Goal: Task Accomplishment & Management: Use online tool/utility

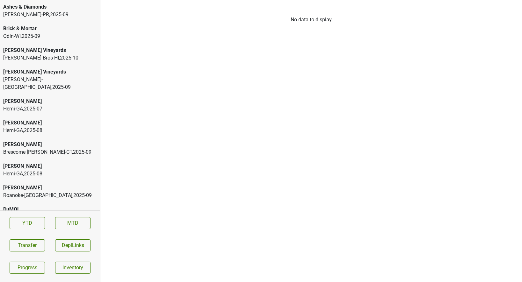
click at [39, 10] on div "Ashes & Diamonds" at bounding box center [50, 7] width 94 height 8
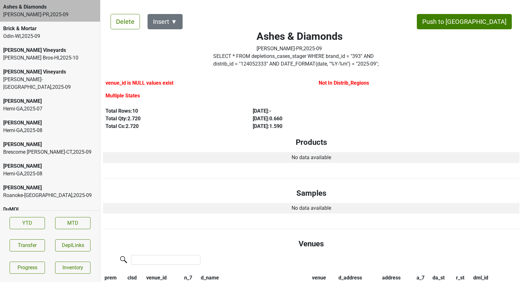
click at [30, 53] on div "Buehler Vineyards" at bounding box center [50, 50] width 94 height 8
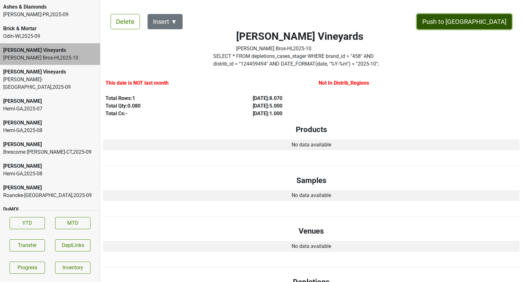
click at [481, 23] on button "Push to [GEOGRAPHIC_DATA]" at bounding box center [464, 21] width 95 height 15
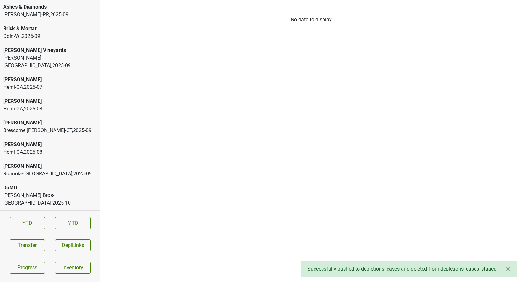
click at [19, 127] on div "Brescome Barton-CT , 2025 - 09" at bounding box center [50, 131] width 94 height 8
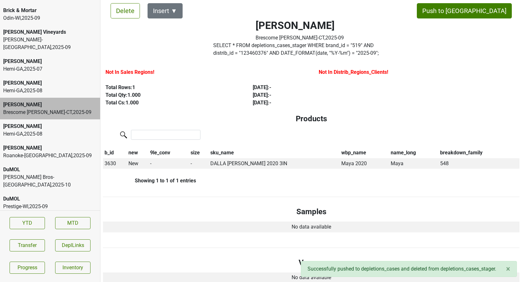
scroll to position [26, 0]
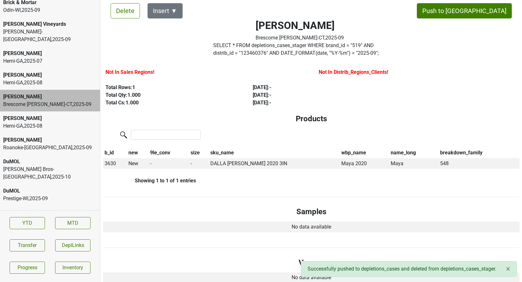
click at [19, 155] on div "DuMOL Johnson Bros-MN , 2025 - 10" at bounding box center [50, 169] width 100 height 29
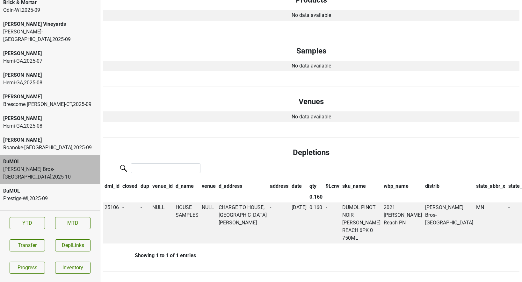
scroll to position [0, 0]
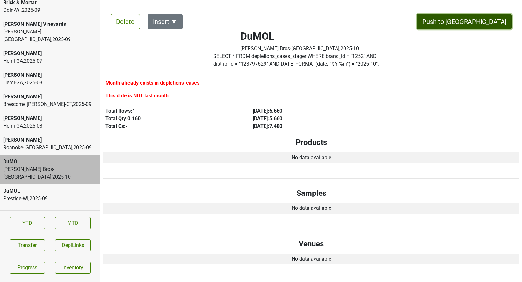
click at [484, 17] on button "Push to DC" at bounding box center [464, 21] width 95 height 15
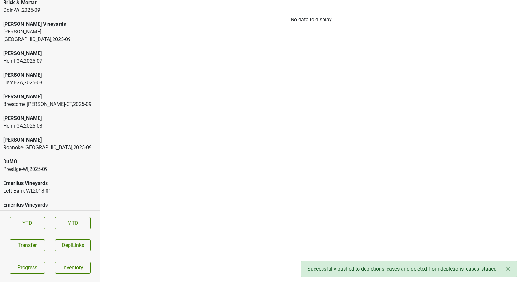
click at [41, 166] on div "Prestige-WI , 2025 - 09" at bounding box center [50, 170] width 94 height 8
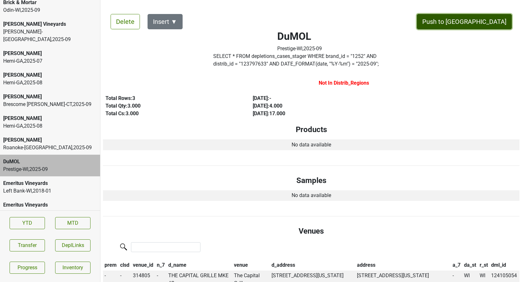
click at [491, 19] on button "Push to [GEOGRAPHIC_DATA]" at bounding box center [464, 21] width 95 height 15
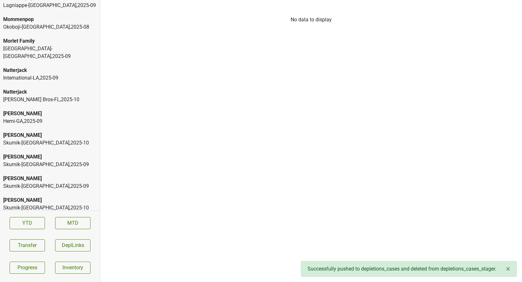
scroll to position [1630, 0]
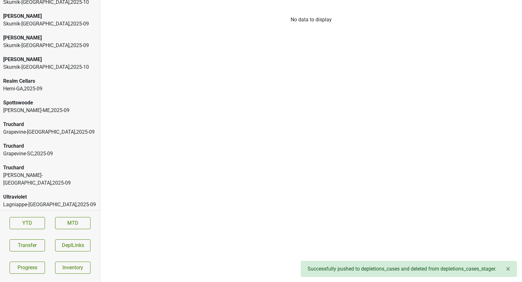
click at [29, 193] on div "Ultraviolet" at bounding box center [50, 197] width 94 height 8
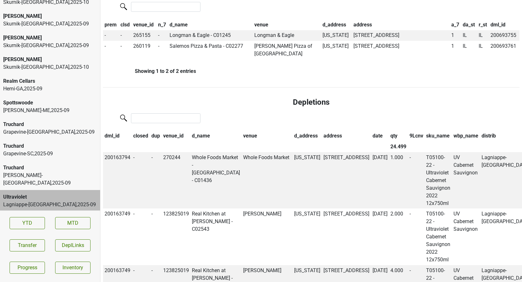
scroll to position [0, 0]
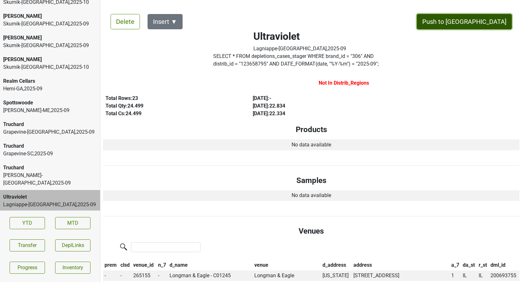
click at [483, 21] on button "Push to DC" at bounding box center [464, 21] width 95 height 15
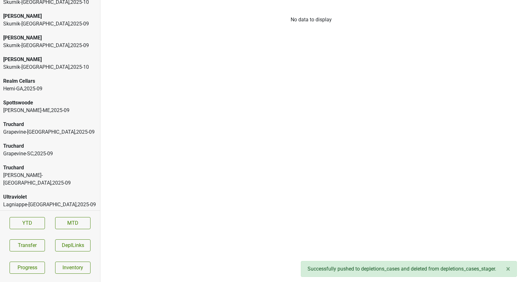
scroll to position [1608, 0]
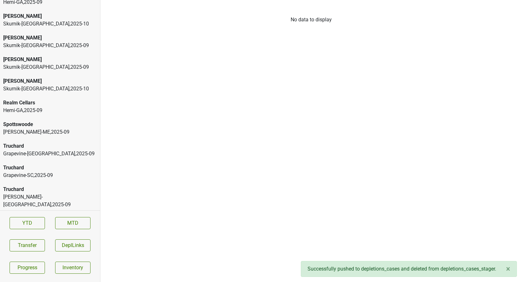
click at [26, 172] on div "Grapevine-SC , 2025 - 09" at bounding box center [50, 176] width 94 height 8
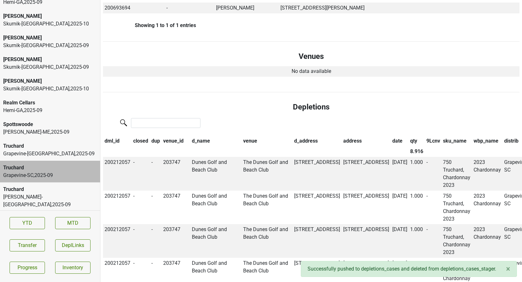
scroll to position [0, 0]
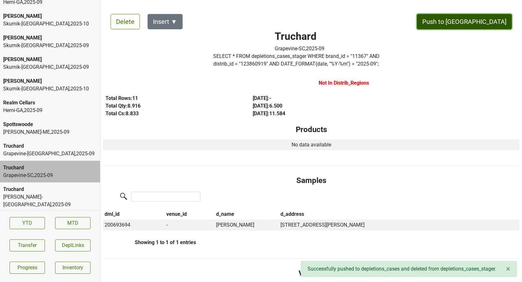
click at [486, 25] on button "Push to DC" at bounding box center [464, 21] width 95 height 15
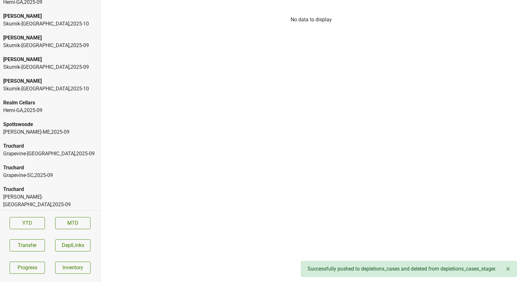
scroll to position [1587, 0]
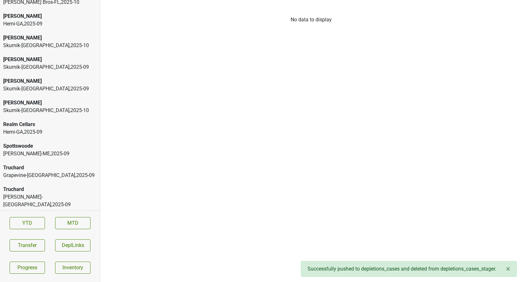
click at [42, 186] on div "Truchard" at bounding box center [50, 190] width 94 height 8
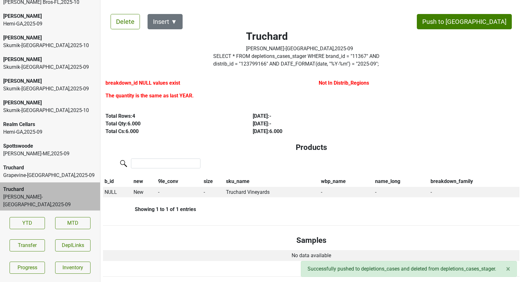
click at [43, 164] on div "Truchard" at bounding box center [50, 168] width 94 height 8
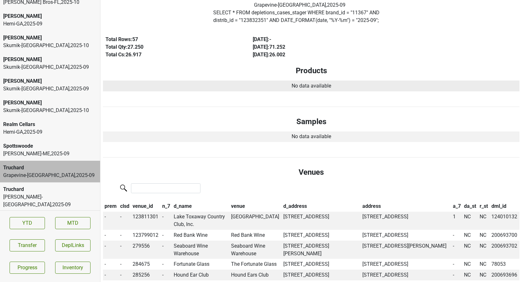
scroll to position [0, 0]
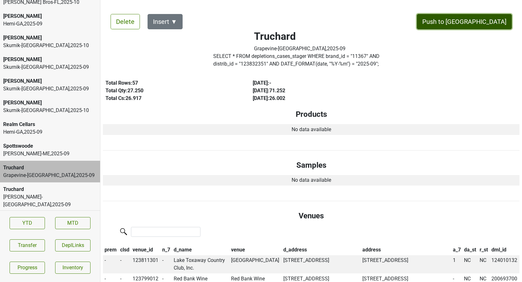
click at [485, 27] on button "Push to DC" at bounding box center [464, 21] width 95 height 15
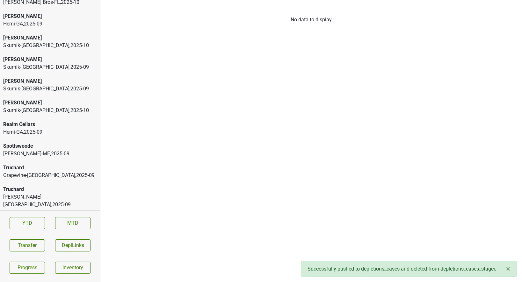
scroll to position [1565, 0]
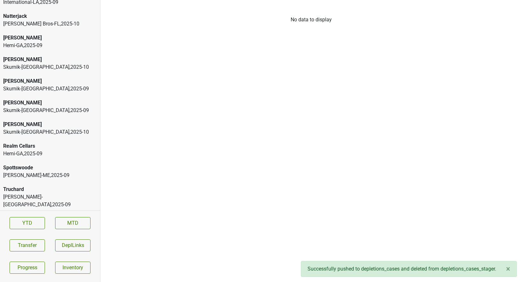
click at [30, 164] on div "Spottswoode" at bounding box center [50, 168] width 94 height 8
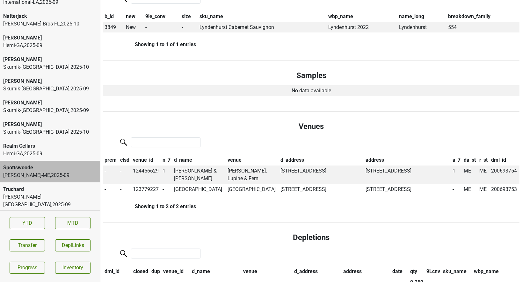
scroll to position [147, 0]
click at [203, 170] on td "LILLY LUPINE & FERN" at bounding box center [198, 174] width 53 height 18
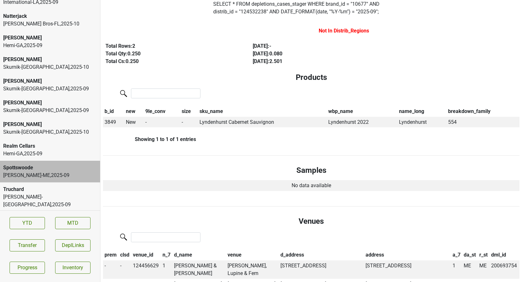
scroll to position [0, 0]
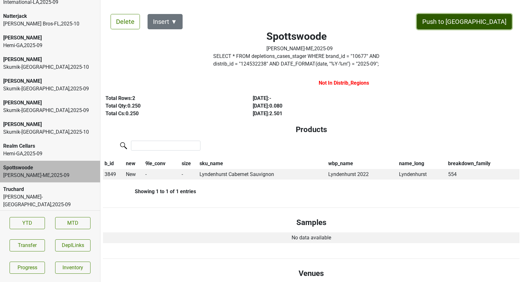
click at [477, 24] on button "Push to DC" at bounding box center [464, 21] width 95 height 15
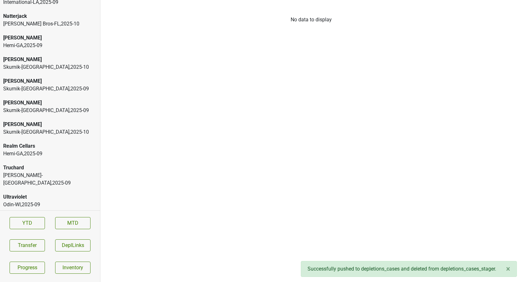
scroll to position [1543, 0]
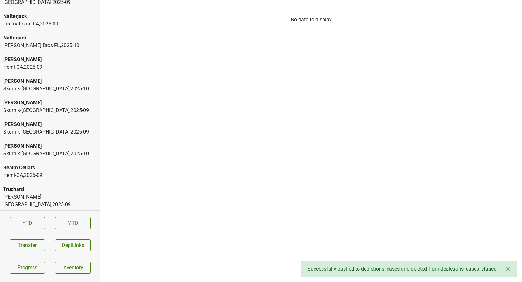
click at [37, 150] on div "Skurnik-NY , 2025 - 10" at bounding box center [50, 154] width 94 height 8
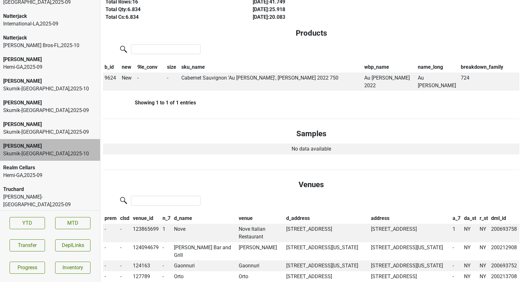
scroll to position [0, 0]
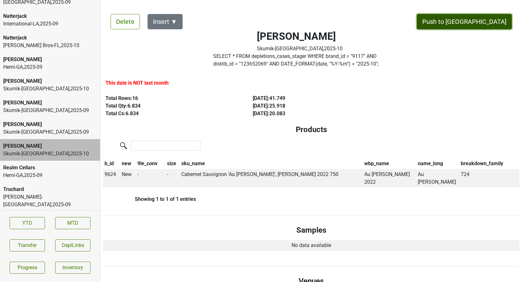
click at [491, 23] on button "Push to DC" at bounding box center [464, 21] width 95 height 15
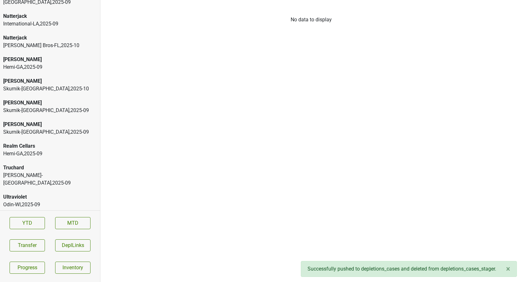
scroll to position [1522, 0]
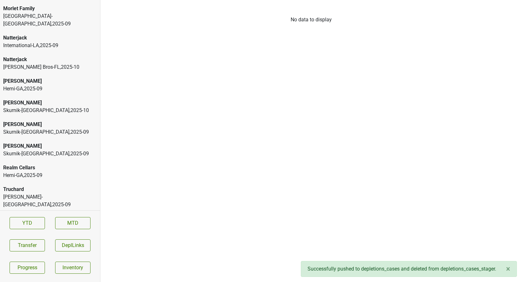
click at [56, 107] on div "Skurnik-CT , 2025 - 10" at bounding box center [50, 111] width 94 height 8
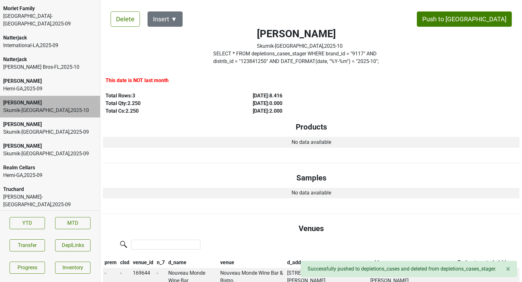
scroll to position [0, 0]
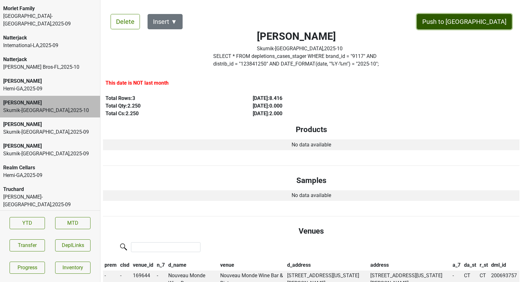
click at [478, 25] on button "Push to DC" at bounding box center [464, 21] width 95 height 15
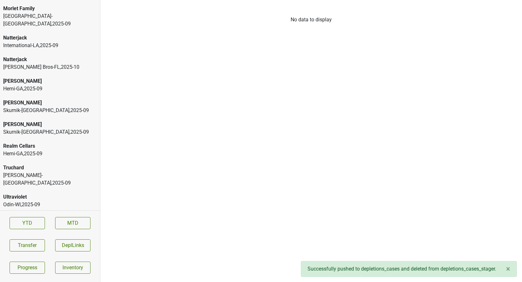
scroll to position [1500, 0]
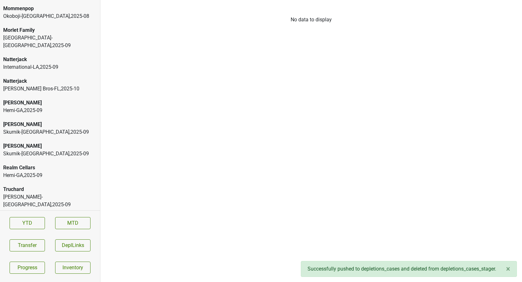
click at [48, 121] on div "Peter Michael" at bounding box center [50, 125] width 94 height 8
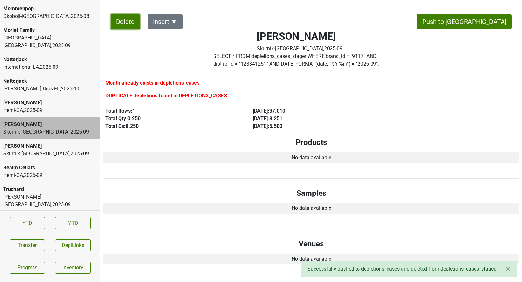
click at [118, 29] on button "Delete" at bounding box center [124, 21] width 29 height 15
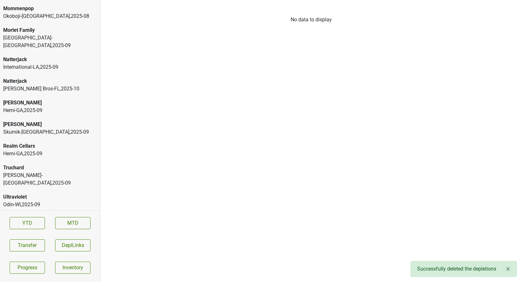
scroll to position [1479, 0]
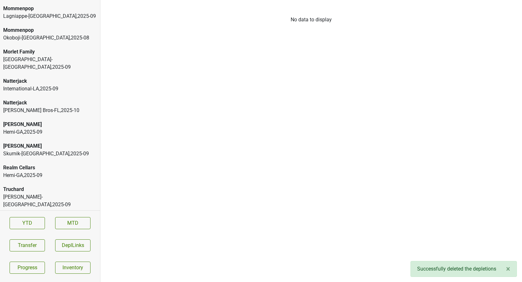
click at [13, 150] on div "Skurnik-NY , 2025 - 09" at bounding box center [50, 154] width 94 height 8
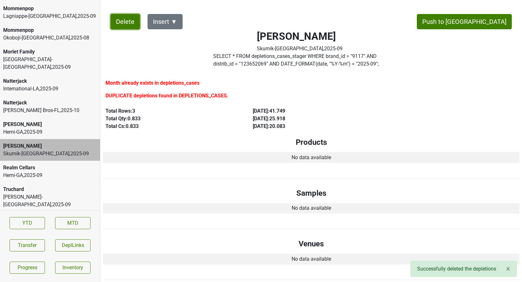
click at [127, 27] on button "Delete" at bounding box center [124, 21] width 29 height 15
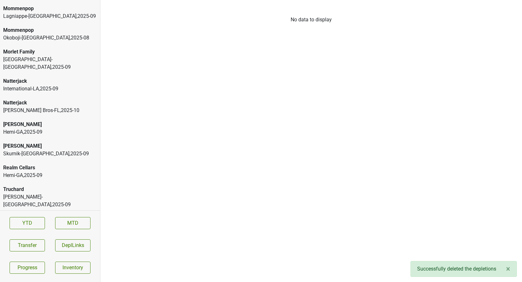
scroll to position [1457, 0]
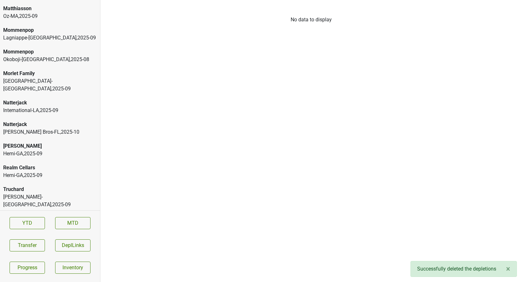
click at [61, 128] on div "Johnson Bros-FL , 2025 - 10" at bounding box center [50, 132] width 94 height 8
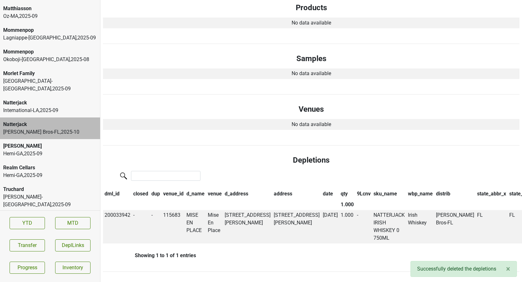
scroll to position [0, 0]
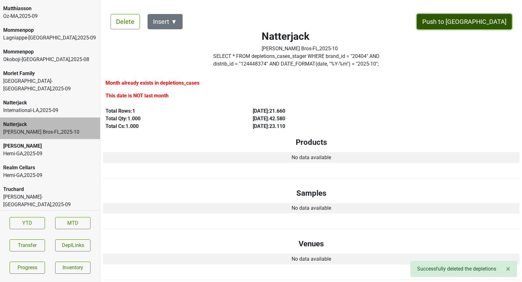
click at [478, 21] on button "Push to DC" at bounding box center [464, 21] width 95 height 15
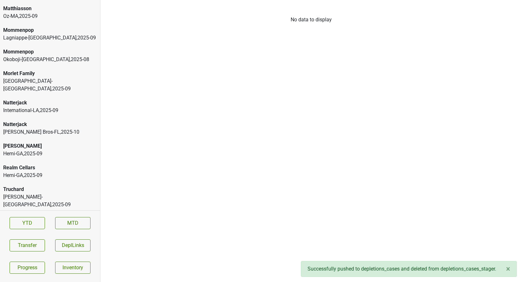
scroll to position [1435, 0]
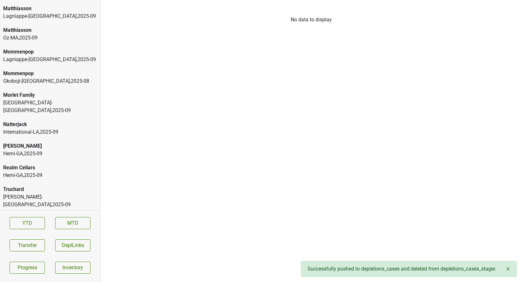
click at [53, 128] on div "International-LA , 2025 - 09" at bounding box center [50, 132] width 94 height 8
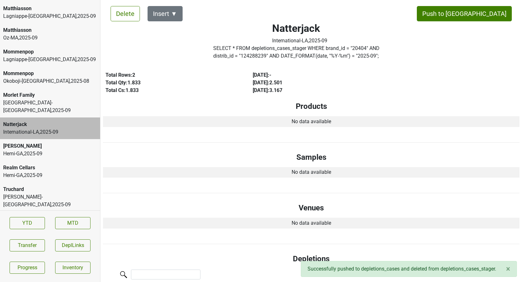
scroll to position [8, 0]
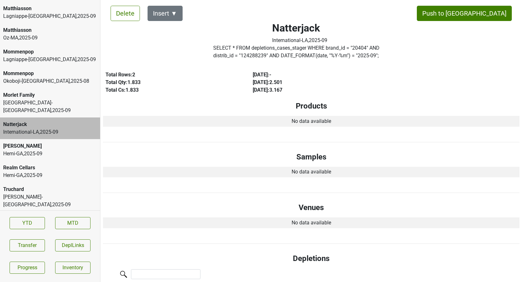
click at [44, 77] on div "Okoboji-IA , 2025 - 08" at bounding box center [50, 81] width 94 height 8
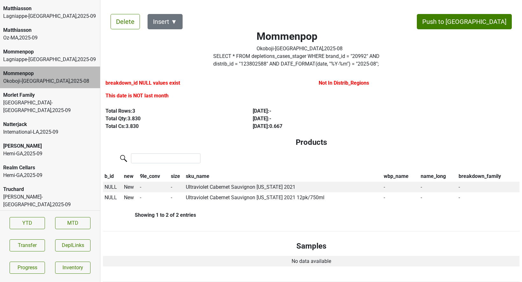
click at [42, 56] on div "Lagniappe-IL , 2025 - 09" at bounding box center [50, 60] width 94 height 8
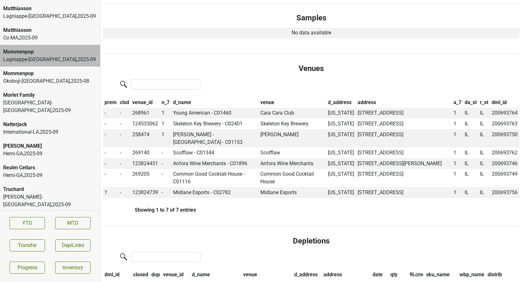
scroll to position [177, 0]
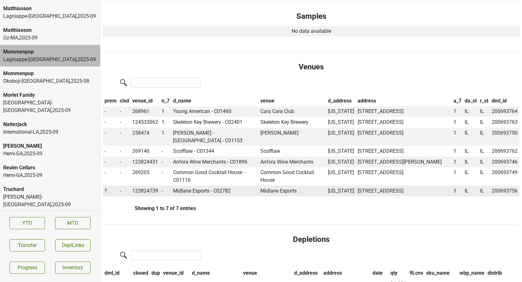
click at [184, 190] on td "Midlane Esports - C02782" at bounding box center [215, 191] width 88 height 11
click at [104, 192] on span "?" at bounding box center [105, 191] width 3 height 6
click at [117, 200] on div "On" at bounding box center [128, 203] width 50 height 16
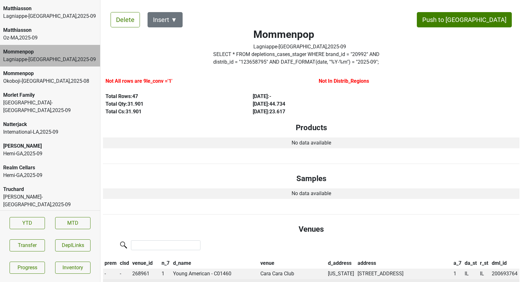
scroll to position [0, 0]
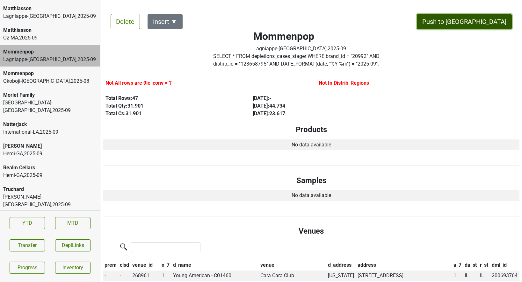
click at [485, 18] on button "Push to DC" at bounding box center [464, 21] width 95 height 15
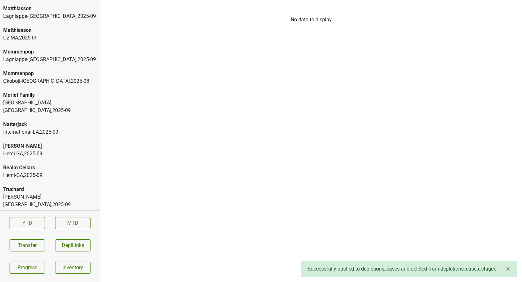
scroll to position [1414, 0]
click at [51, 48] on div "Matthiasson" at bounding box center [50, 52] width 94 height 8
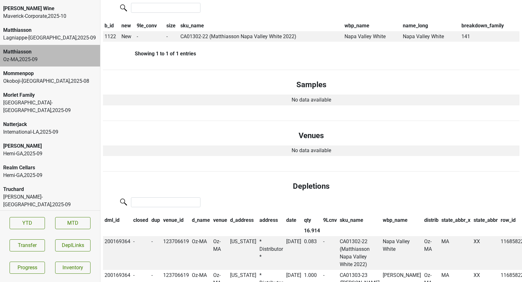
scroll to position [0, 0]
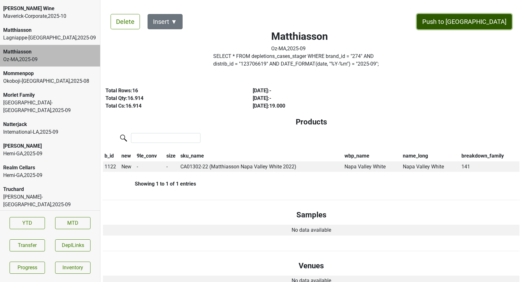
click at [483, 21] on button "Push to DC" at bounding box center [464, 21] width 95 height 15
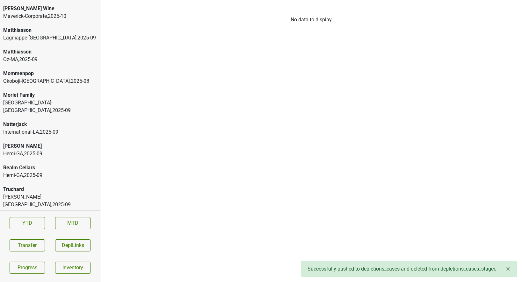
scroll to position [1392, 0]
click at [55, 56] on div "Lagniappe-IL , 2025 - 09" at bounding box center [50, 60] width 94 height 8
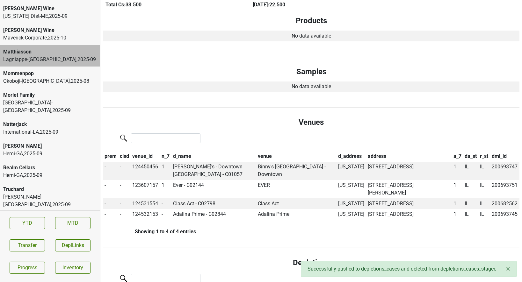
scroll to position [0, 0]
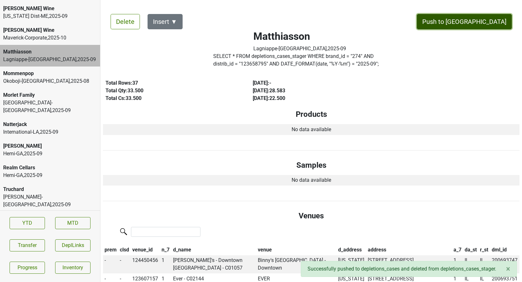
click at [474, 24] on button "Push to DC" at bounding box center [464, 21] width 95 height 15
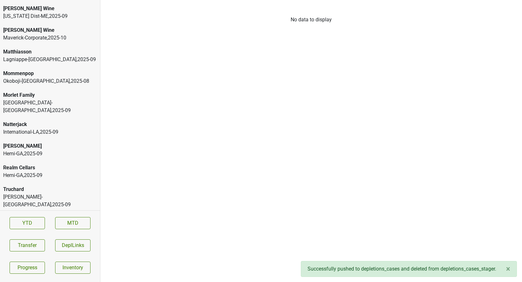
scroll to position [1370, 0]
click at [49, 34] on div "Maine Dist-ME , 2025 - 09" at bounding box center [50, 38] width 94 height 8
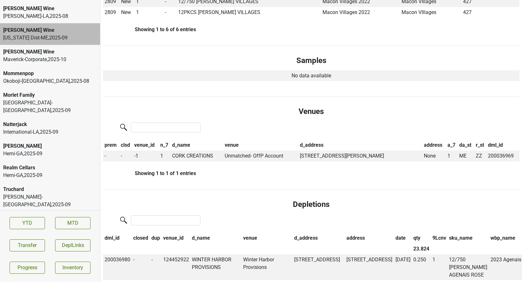
scroll to position [229, 0]
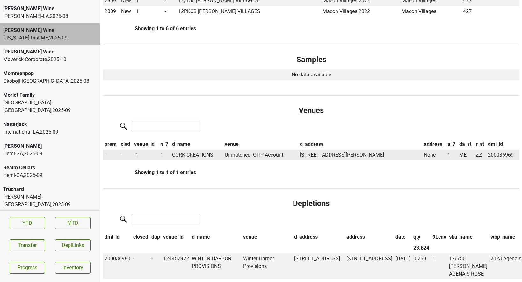
click at [194, 156] on td "CORK CREATIONS" at bounding box center [196, 155] width 53 height 11
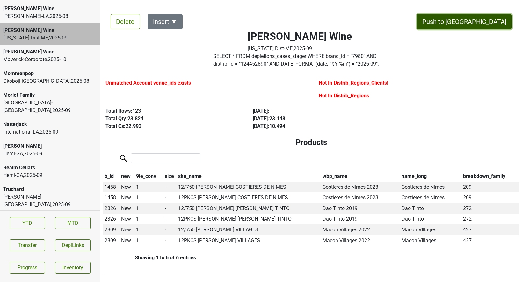
click at [487, 24] on button "Push to DC" at bounding box center [464, 21] width 95 height 15
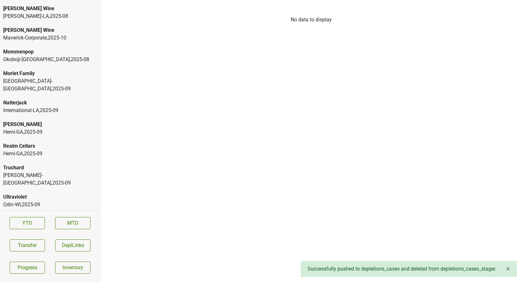
scroll to position [1349, 0]
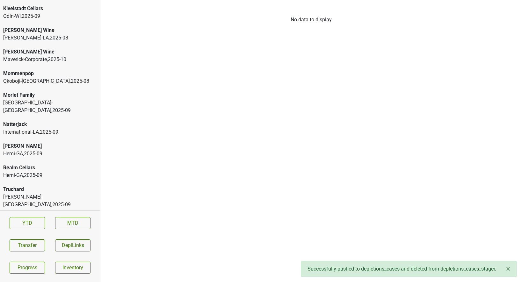
click at [39, 26] on div "Mary Taylor Wine" at bounding box center [50, 30] width 94 height 8
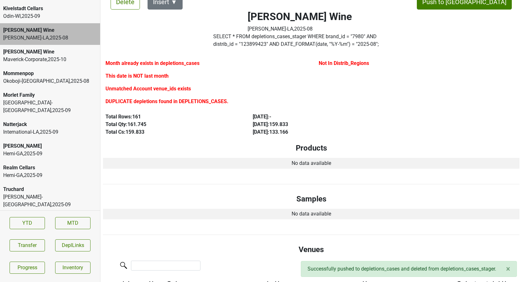
scroll to position [18, 0]
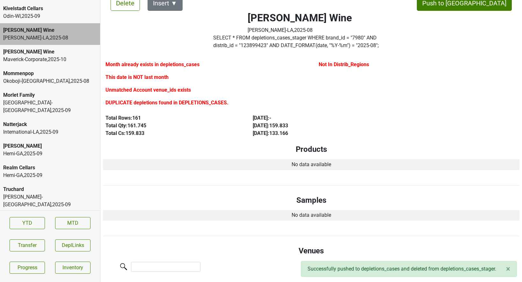
click at [261, 45] on label "SELECT * FROM depletions_cases_stager WHERE brand_id = " 7980 " AND distrib_id …" at bounding box center [299, 41] width 173 height 15
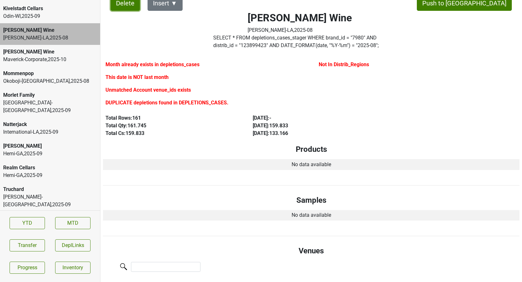
click at [121, 6] on button "Delete" at bounding box center [124, 3] width 29 height 15
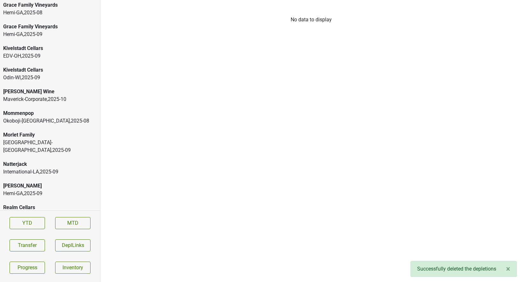
scroll to position [1286, 0]
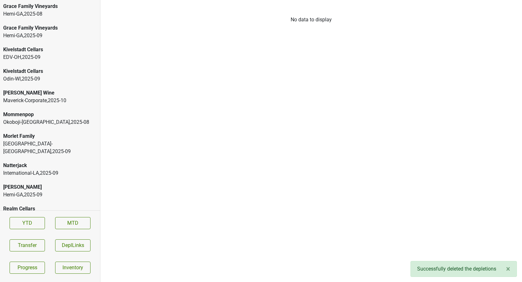
click at [24, 53] on div "EDV-OH , 2025 - 09" at bounding box center [50, 57] width 94 height 8
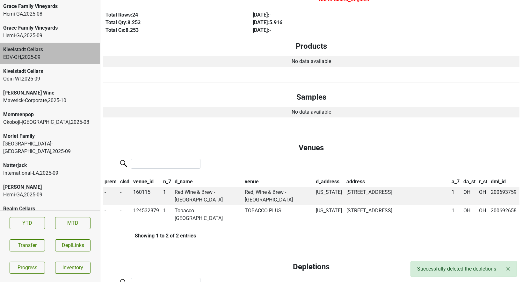
scroll to position [0, 0]
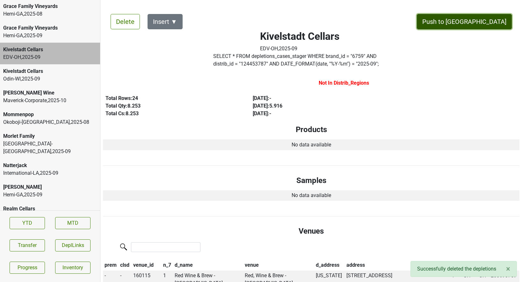
click at [478, 22] on button "Push to DC" at bounding box center [464, 21] width 95 height 15
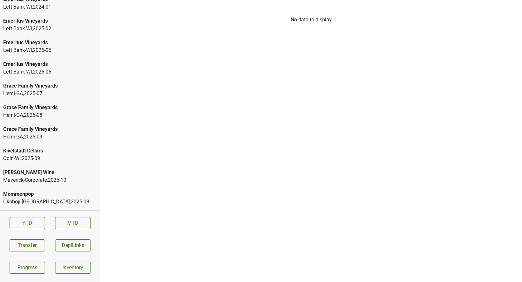
scroll to position [1305, 0]
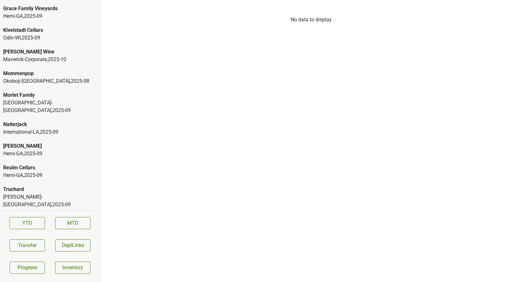
click at [50, 121] on div "Natterjack" at bounding box center [50, 125] width 94 height 8
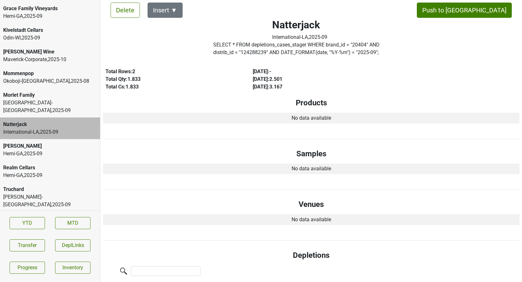
scroll to position [0, 0]
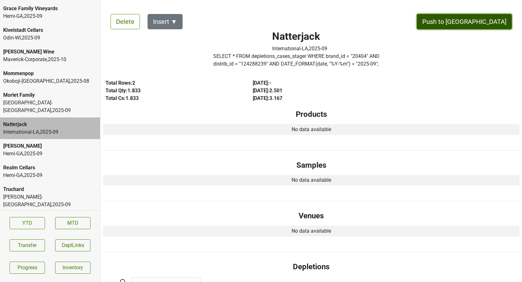
click at [493, 20] on button "Push to DC" at bounding box center [464, 21] width 95 height 15
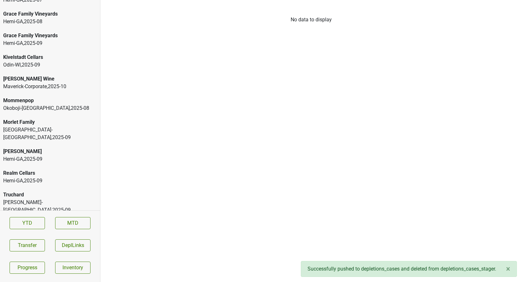
scroll to position [1276, 0]
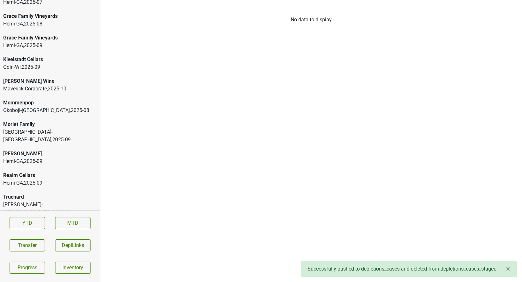
click at [49, 107] on div "Okoboji-IA , 2025 - 08" at bounding box center [50, 111] width 94 height 8
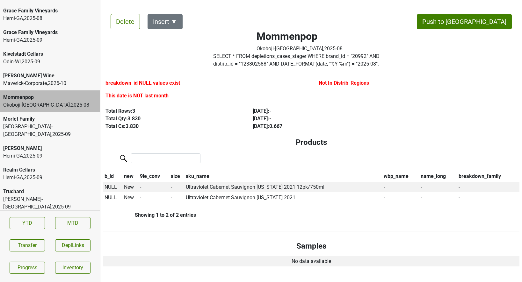
scroll to position [1284, 0]
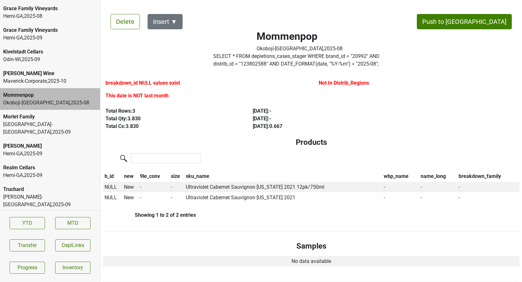
click at [26, 223] on div "Odin-WI , 2025 - 09" at bounding box center [50, 227] width 94 height 8
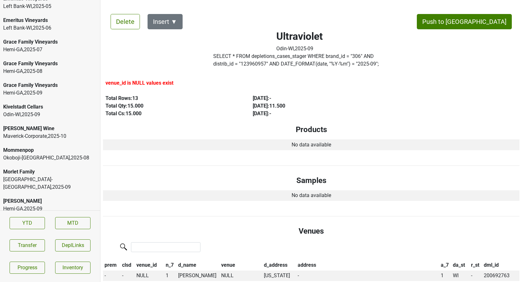
scroll to position [1224, 0]
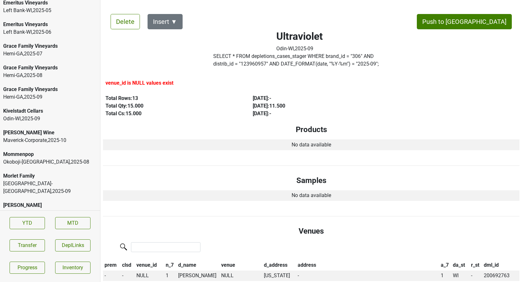
click at [37, 137] on div "Maverick-Corporate , 2025 - 10" at bounding box center [50, 141] width 94 height 8
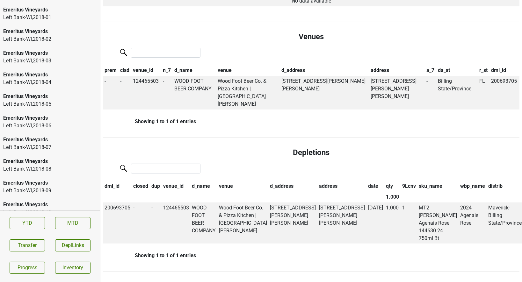
scroll to position [0, 0]
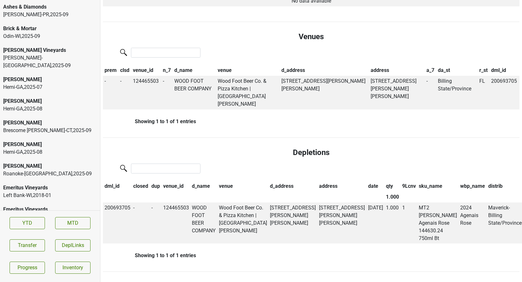
click at [58, 14] on div "B Fernandez-PR , 2025 - 09" at bounding box center [50, 15] width 94 height 8
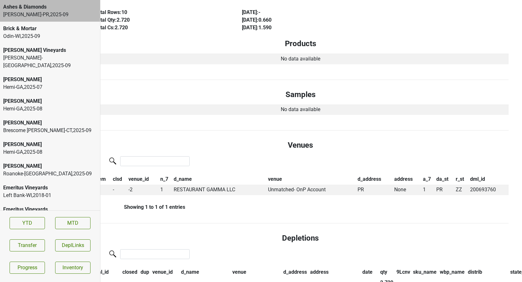
scroll to position [0, 11]
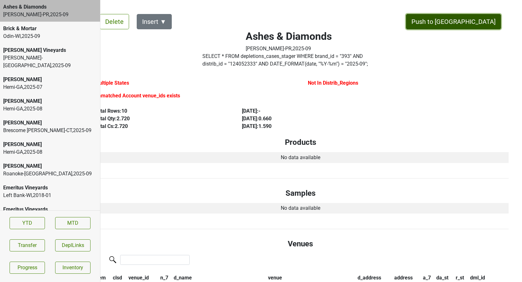
click at [476, 18] on button "Push to DC" at bounding box center [453, 21] width 95 height 15
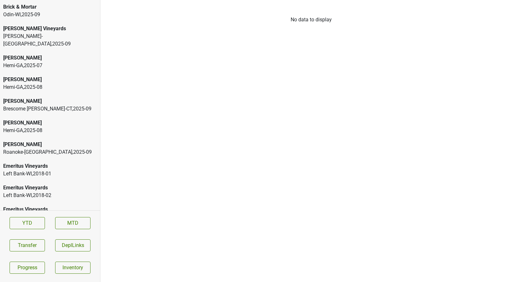
click at [32, 105] on div "Brescome Barton-CT , 2025 - 09" at bounding box center [50, 109] width 94 height 8
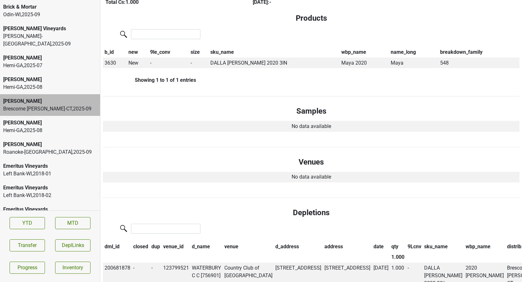
scroll to position [164, 0]
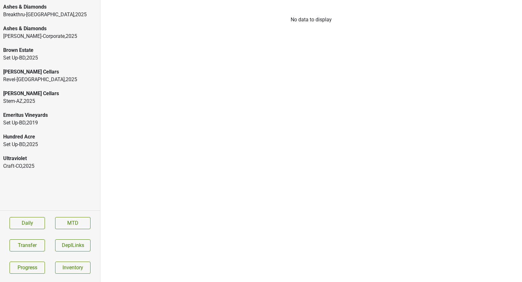
click at [49, 14] on div "Breakthru-PA , 2025" at bounding box center [50, 15] width 94 height 8
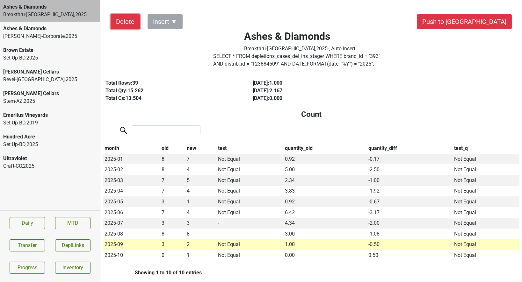
click at [119, 14] on button "Delete" at bounding box center [124, 21] width 29 height 15
click at [270, 61] on label "SELECT * FROM depletions_cases_del_ins_stager WHERE brand_id = " 393 " AND dist…" at bounding box center [299, 60] width 173 height 15
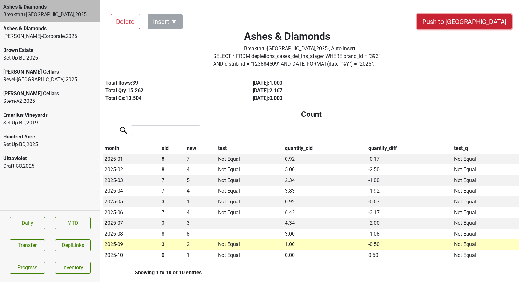
click at [478, 25] on button "Push to [GEOGRAPHIC_DATA]" at bounding box center [464, 21] width 95 height 15
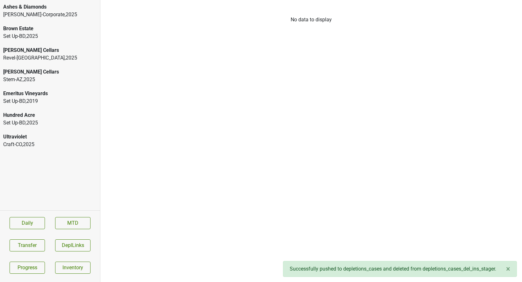
click at [36, 139] on div "Ultraviolet" at bounding box center [50, 137] width 94 height 8
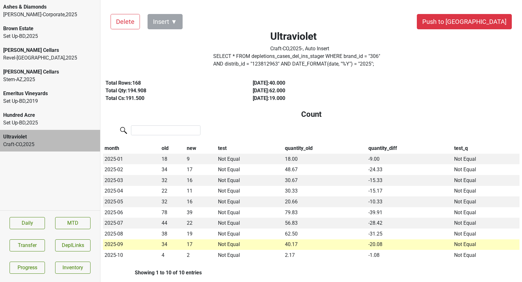
click at [269, 58] on label "SELECT * FROM depletions_cases_del_ins_stager WHERE brand_id = " 306 " AND dist…" at bounding box center [299, 60] width 173 height 15
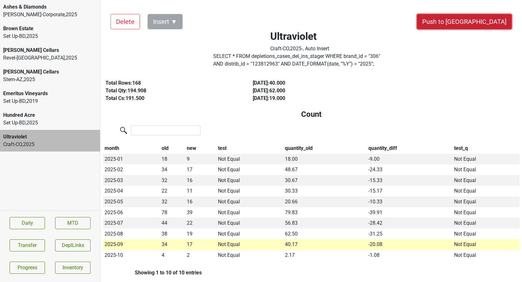
click at [495, 25] on button "Push to DC" at bounding box center [464, 21] width 95 height 15
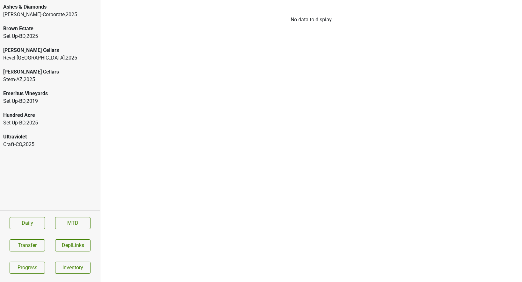
click at [38, 145] on div "Craft-CO , 2025" at bounding box center [50, 145] width 94 height 8
click at [46, 140] on div "Ultraviolet" at bounding box center [50, 137] width 94 height 8
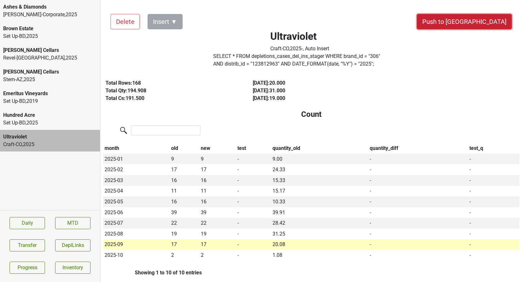
click at [488, 21] on button "Push to DC" at bounding box center [464, 21] width 95 height 15
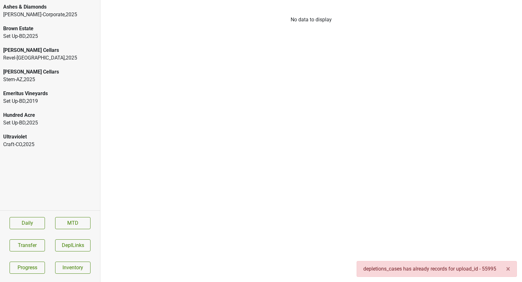
click at [37, 144] on div "Craft-CO , 2025" at bounding box center [50, 145] width 94 height 8
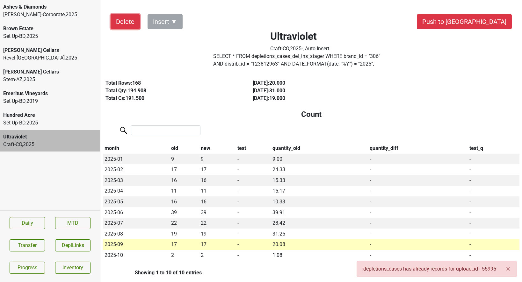
click at [118, 22] on button "Delete" at bounding box center [124, 21] width 29 height 15
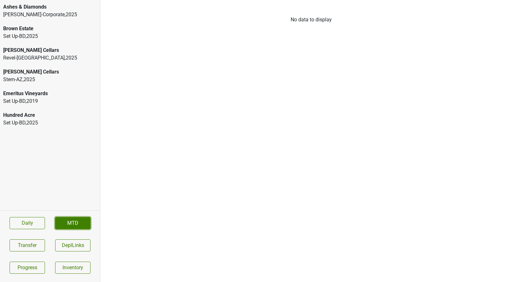
click at [65, 218] on link "MTD" at bounding box center [72, 223] width 35 height 12
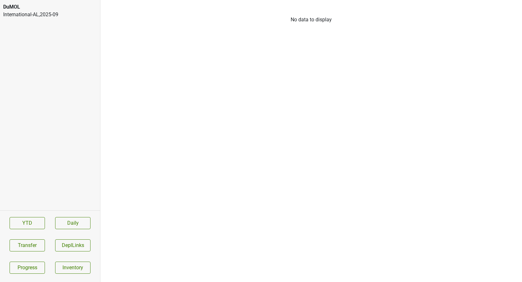
click at [57, 10] on div "DuMOL" at bounding box center [50, 7] width 94 height 8
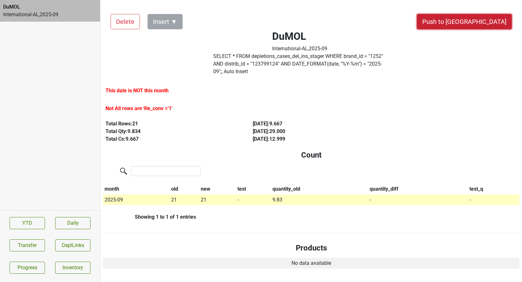
click at [493, 19] on button "Push to DC" at bounding box center [464, 21] width 95 height 15
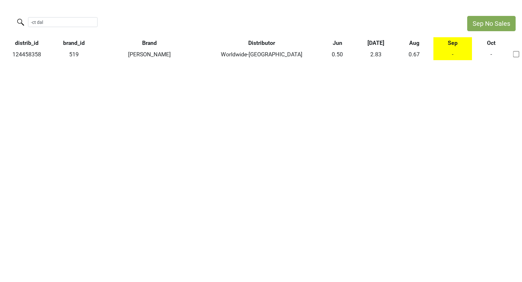
type input "-ct dall"
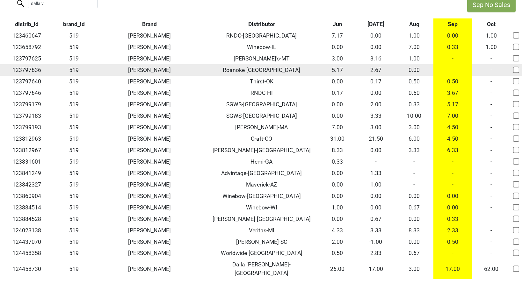
scroll to position [23, 0]
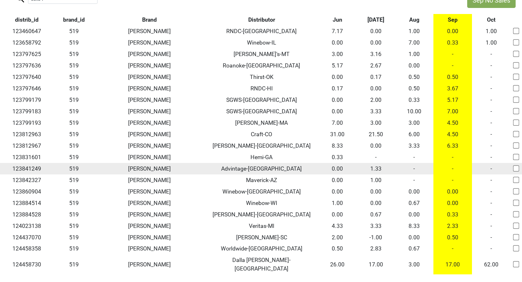
type input "dalla v"
click at [413, 170] on td "-" at bounding box center [414, 168] width 39 height 11
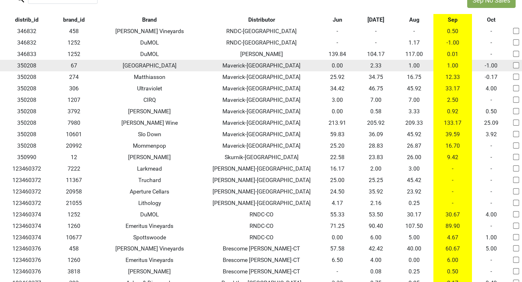
scroll to position [0, 0]
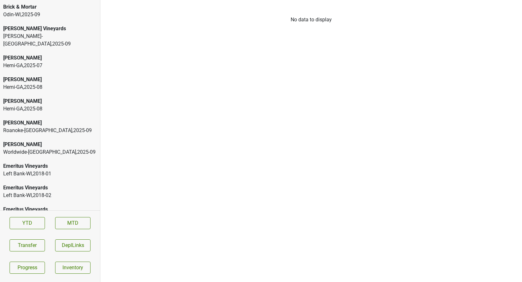
click at [48, 141] on div "[PERSON_NAME]" at bounding box center [50, 145] width 94 height 8
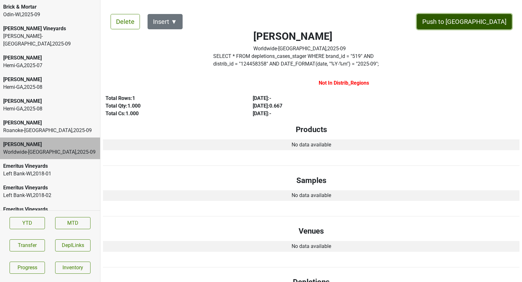
click at [481, 21] on button "Push to DC" at bounding box center [464, 21] width 95 height 15
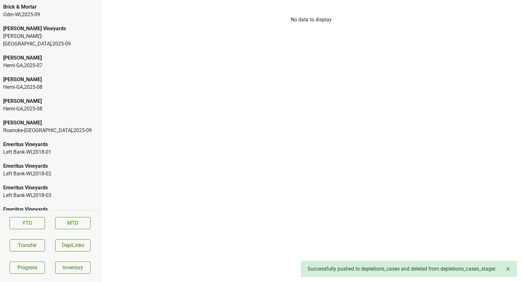
click at [37, 127] on div "Roanoke-VA , 2025 - 09" at bounding box center [50, 131] width 94 height 8
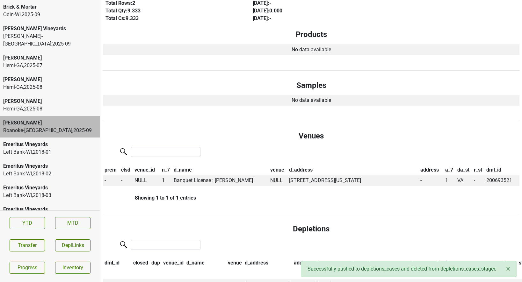
scroll to position [104, 0]
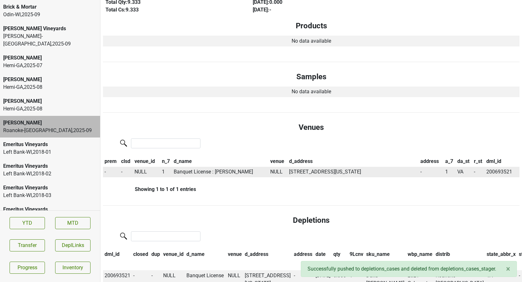
click at [188, 173] on td "Banquet License : Patrick Farrell" at bounding box center [220, 172] width 96 height 11
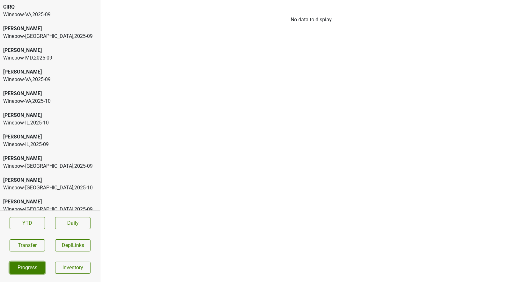
click at [29, 265] on link "Progress" at bounding box center [27, 268] width 35 height 12
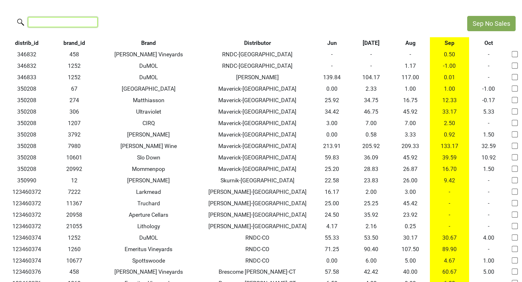
click at [72, 24] on input "search" at bounding box center [62, 22] width 69 height 10
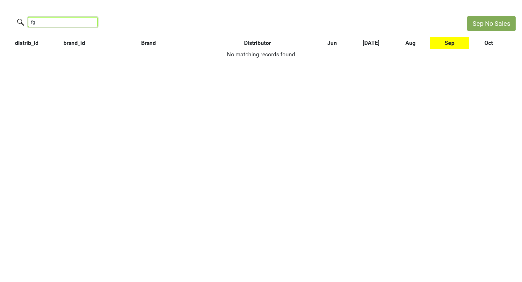
type input "f"
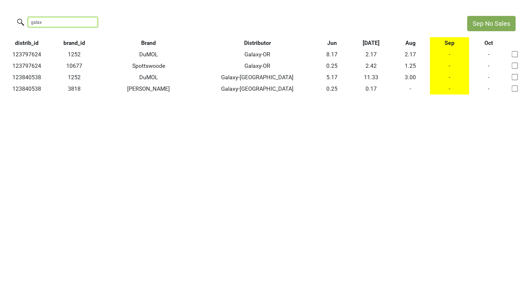
type input "galax"
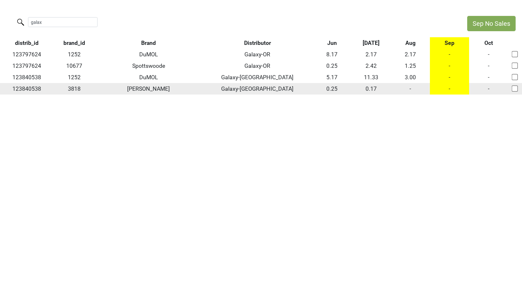
click at [410, 89] on td "-" at bounding box center [409, 88] width 39 height 11
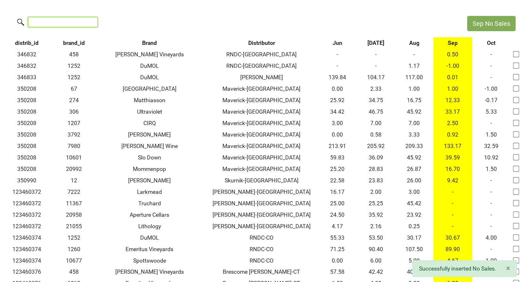
click at [87, 23] on input "search" at bounding box center [62, 22] width 69 height 10
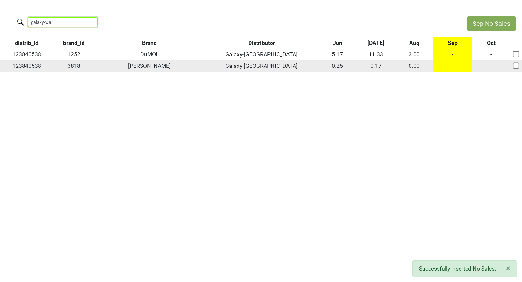
type input "galaxy-wa"
click at [452, 66] on td "-" at bounding box center [452, 65] width 39 height 11
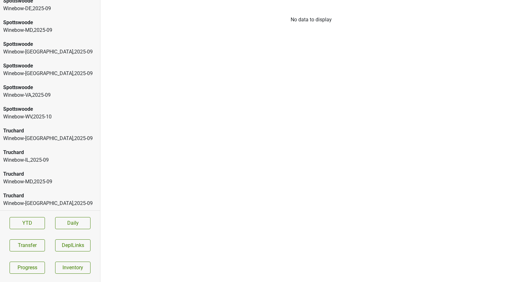
scroll to position [502, 0]
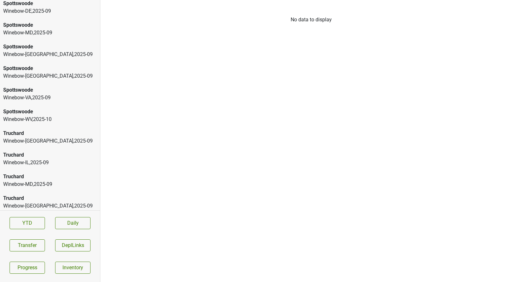
click at [42, 118] on div "Winebow-WV , 2025 - 10" at bounding box center [50, 120] width 94 height 8
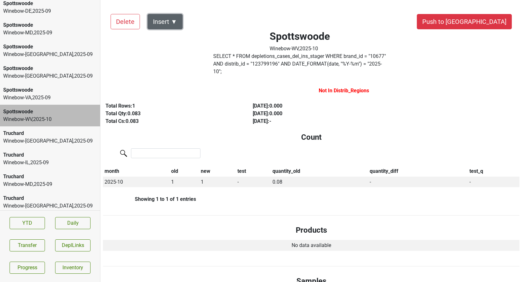
click at [171, 25] on button "Insert ▼" at bounding box center [164, 21] width 35 height 15
click at [172, 41] on div "Auto Insert" at bounding box center [176, 39] width 57 height 16
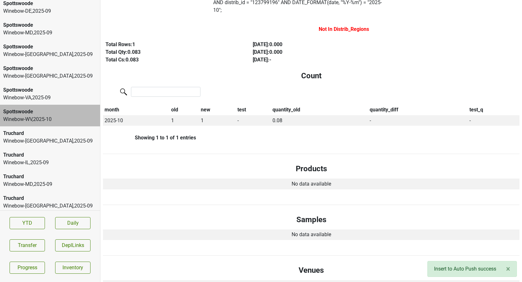
scroll to position [0, 0]
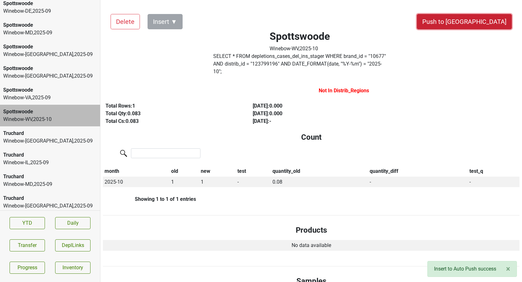
click at [488, 23] on button "Push to DC" at bounding box center [464, 21] width 95 height 15
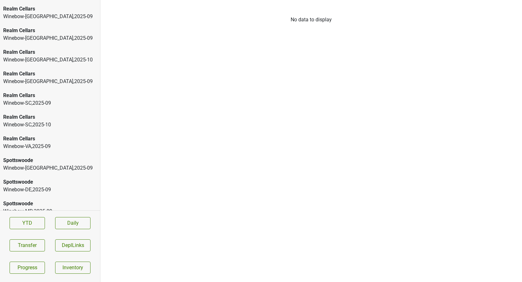
scroll to position [307, 0]
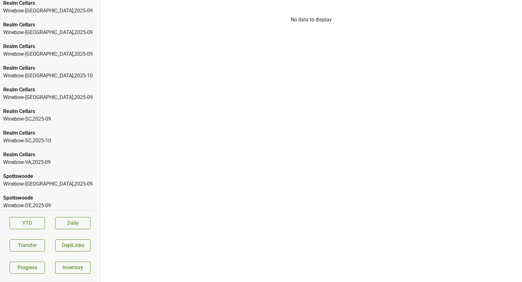
click at [54, 139] on div "Winebow-SC , 2025 - 10" at bounding box center [50, 141] width 94 height 8
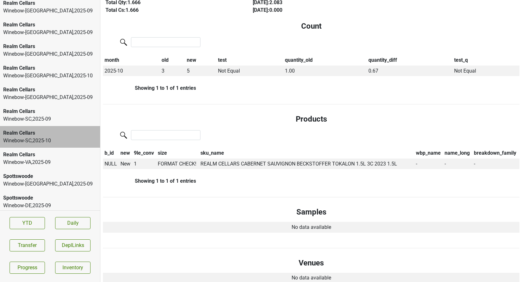
scroll to position [111, 0]
click at [110, 160] on span "NULL" at bounding box center [110, 163] width 12 height 6
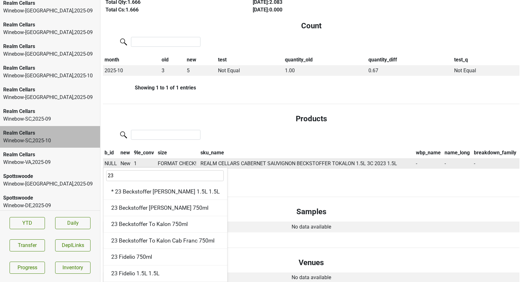
type input "23"
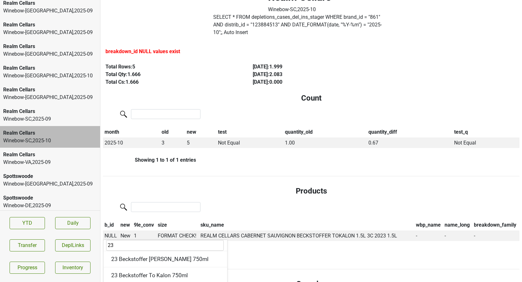
scroll to position [0, 0]
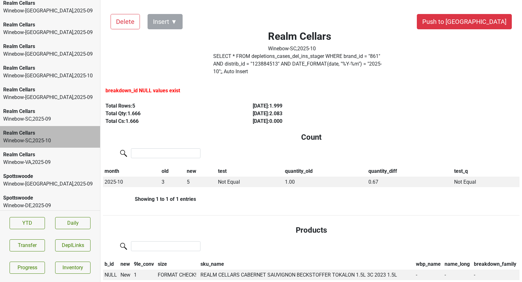
click at [248, 63] on label "SELECT * FROM depletions_cases_del_ins_stager WHERE brand_id = " 861 " AND dist…" at bounding box center [299, 64] width 173 height 23
click at [28, 245] on button "Transfer" at bounding box center [27, 245] width 35 height 12
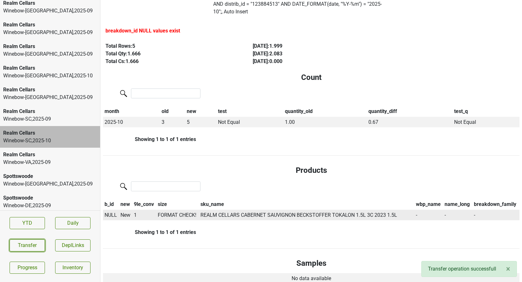
scroll to position [63, 0]
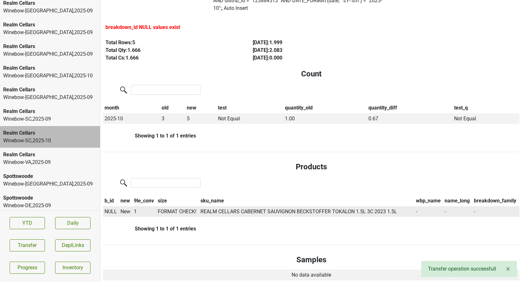
click at [109, 209] on span "NULL" at bounding box center [110, 212] width 12 height 6
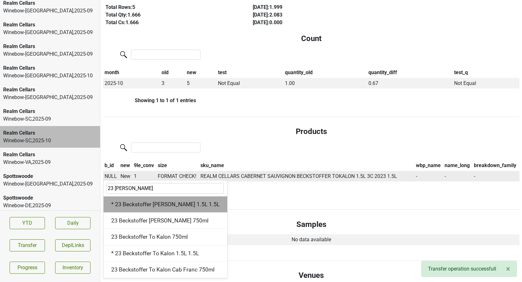
scroll to position [101, 0]
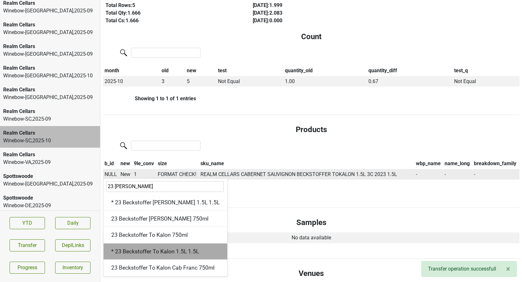
type input "23 beck"
click at [126, 244] on div "* 23 Beckstoffer To Kalon 1.5L 1.5L" at bounding box center [165, 252] width 124 height 16
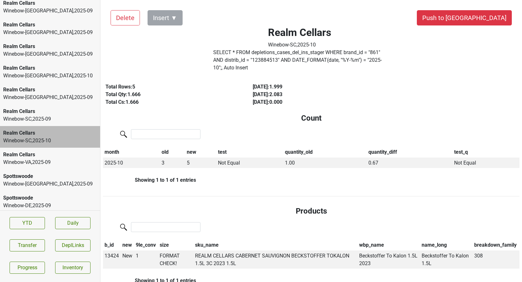
scroll to position [0, 0]
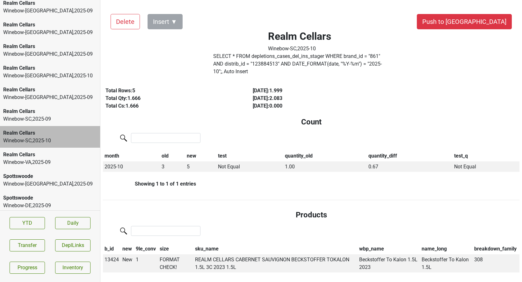
click at [336, 64] on label "SELECT * FROM depletions_cases_del_ins_stager WHERE brand_id = " 861 " AND dist…" at bounding box center [299, 64] width 173 height 23
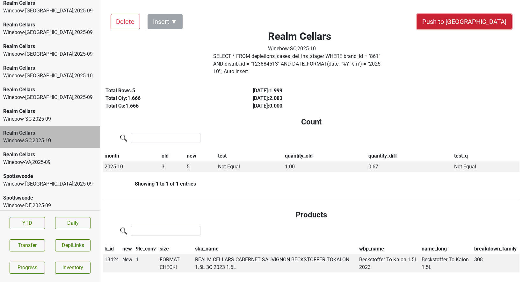
click at [494, 17] on button "Push to [GEOGRAPHIC_DATA]" at bounding box center [464, 21] width 95 height 15
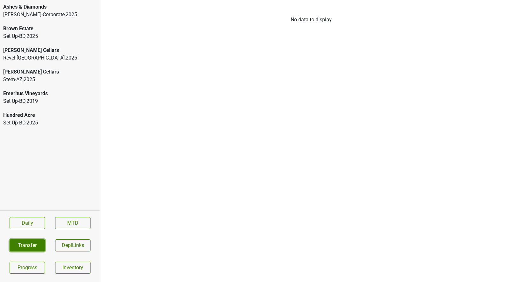
click at [35, 248] on button "Transfer" at bounding box center [27, 245] width 35 height 12
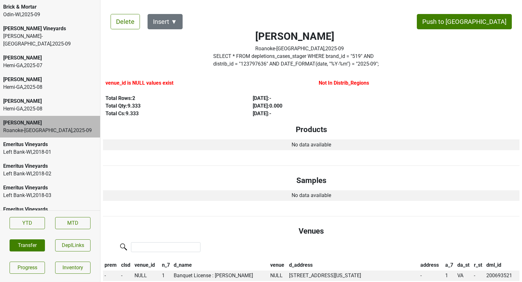
scroll to position [104, 0]
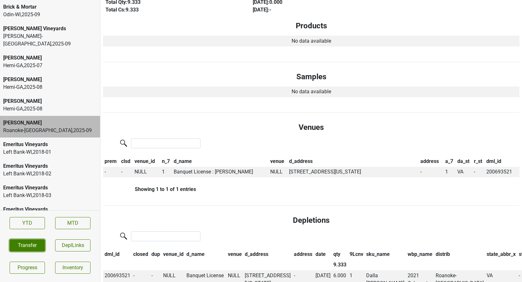
click at [34, 241] on button "Transfer" at bounding box center [27, 245] width 35 height 12
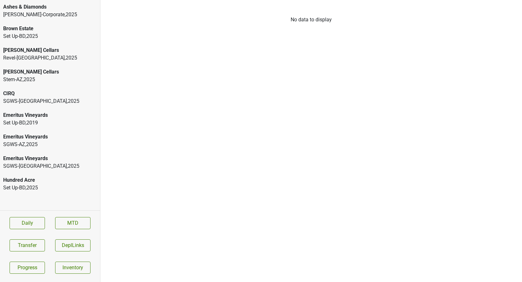
click at [43, 92] on div "CIRQ" at bounding box center [50, 94] width 94 height 8
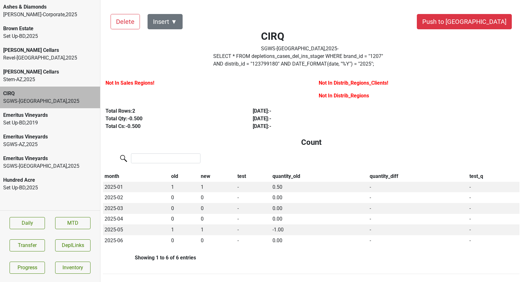
click at [27, 172] on div "Emeritus Vineyards SGWS-[GEOGRAPHIC_DATA] , 2025" at bounding box center [50, 163] width 100 height 22
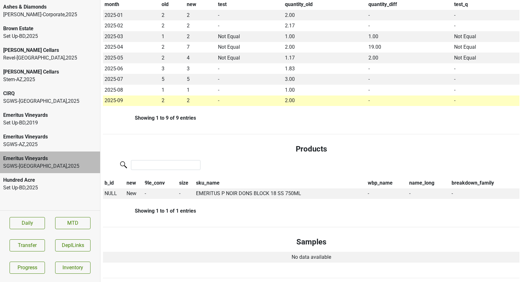
scroll to position [162, 0]
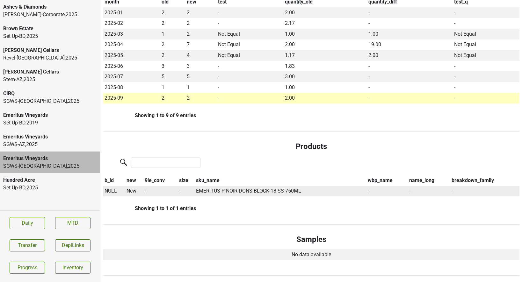
click at [108, 193] on span "NULL" at bounding box center [110, 191] width 12 height 6
type input "18"
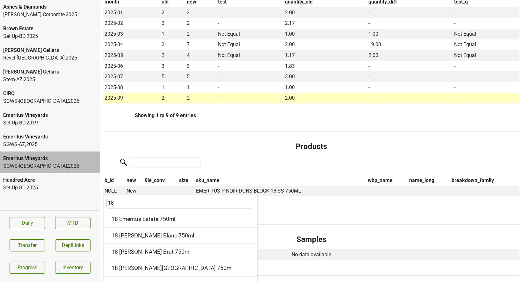
click at [28, 140] on div "Emeritus Vineyards" at bounding box center [50, 137] width 94 height 8
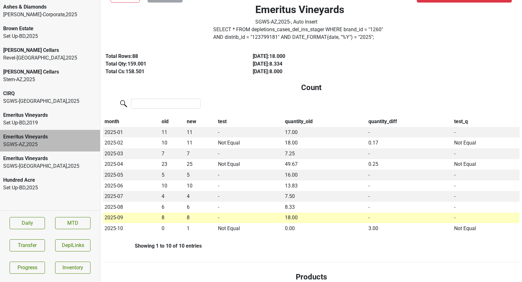
scroll to position [0, 0]
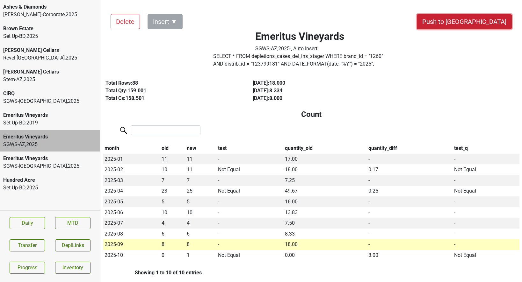
click at [481, 18] on button "Push to [GEOGRAPHIC_DATA]" at bounding box center [464, 21] width 95 height 15
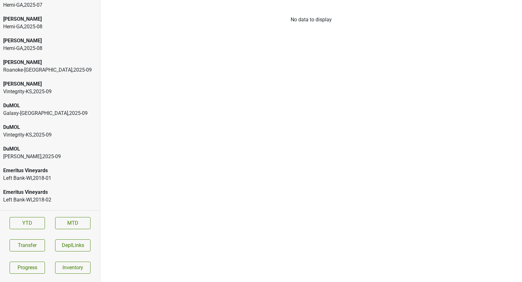
scroll to position [63, 0]
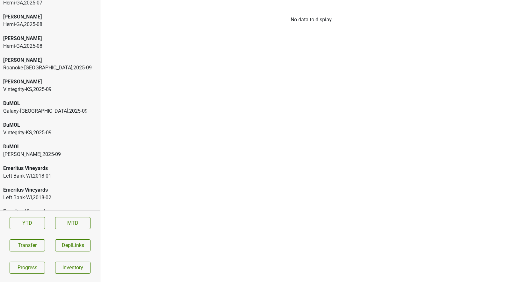
click at [41, 121] on div "DuMOL" at bounding box center [50, 125] width 94 height 8
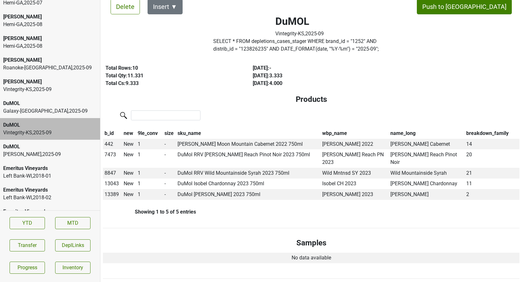
scroll to position [16, 0]
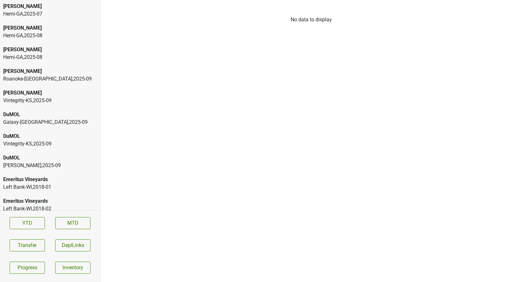
scroll to position [52, 0]
click at [46, 96] on div "Vintegrity-KS , 2025 - 09" at bounding box center [50, 100] width 94 height 8
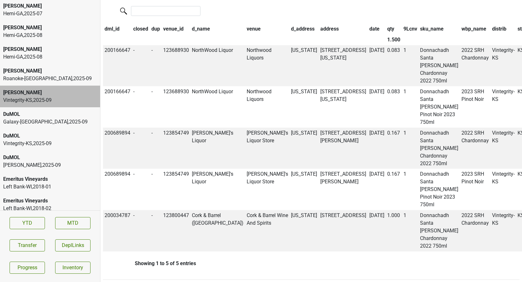
scroll to position [0, 0]
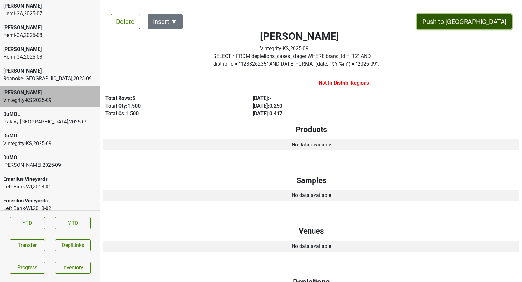
click at [485, 25] on button "Push to [GEOGRAPHIC_DATA]" at bounding box center [464, 21] width 95 height 15
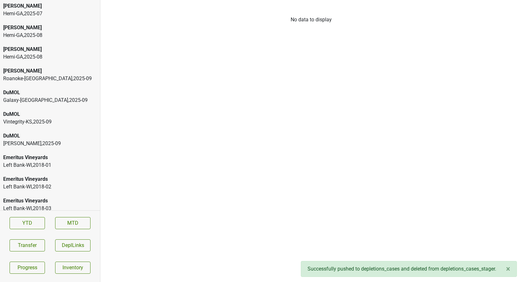
click at [42, 118] on div "Vintegrity-KS , 2025 - 09" at bounding box center [50, 122] width 94 height 8
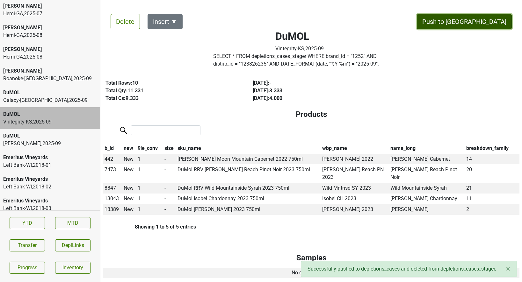
click at [474, 22] on button "Push to DC" at bounding box center [464, 21] width 95 height 15
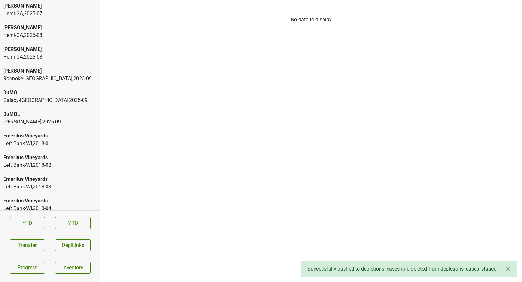
click at [53, 96] on div "Galaxy-WA , 2025 - 09" at bounding box center [50, 100] width 94 height 8
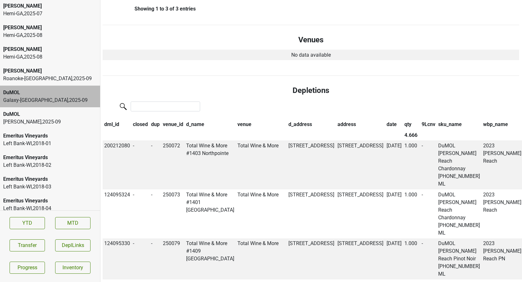
scroll to position [0, 0]
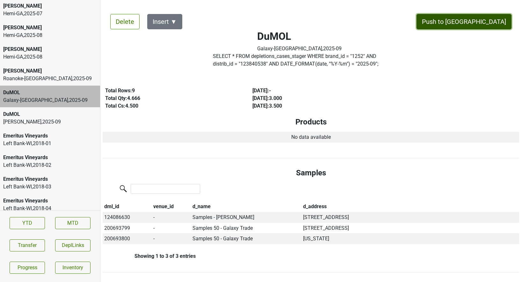
click at [476, 22] on button "Push to DC" at bounding box center [463, 21] width 95 height 15
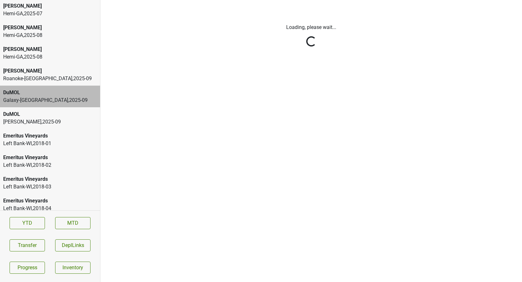
scroll to position [0, 0]
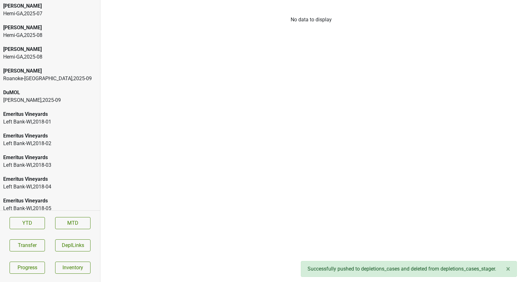
click at [57, 96] on div "Wilson Daniels , 2025 - 09" at bounding box center [50, 100] width 94 height 8
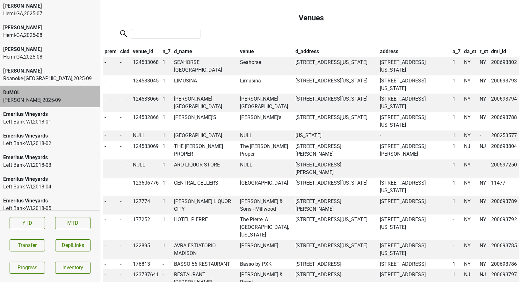
scroll to position [519, 0]
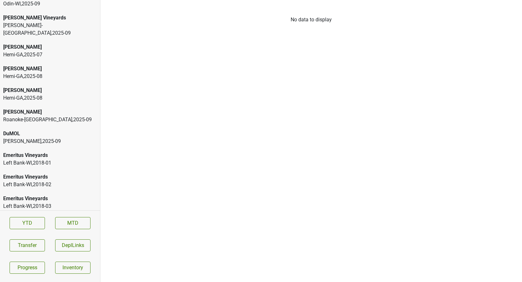
scroll to position [11, 0]
click at [30, 137] on div "[PERSON_NAME] , 2025 - 09" at bounding box center [50, 141] width 94 height 8
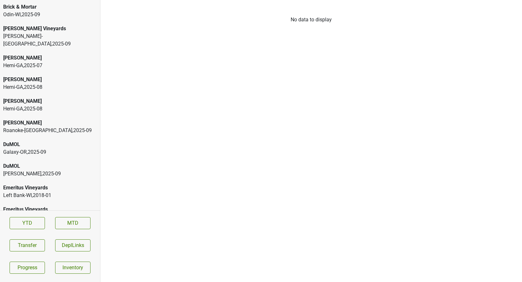
scroll to position [21, 0]
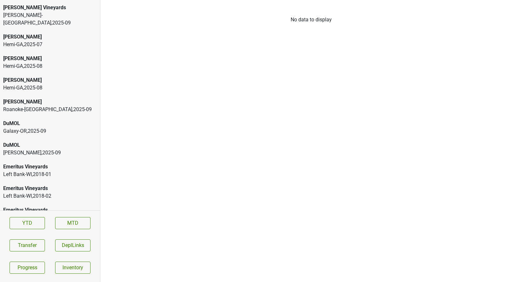
click at [45, 149] on div "[PERSON_NAME] , 2025 - 09" at bounding box center [50, 153] width 94 height 8
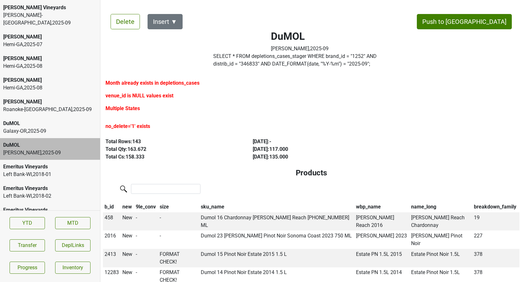
click at [40, 127] on div "Galaxy-OR , 2025 - 09" at bounding box center [50, 131] width 94 height 8
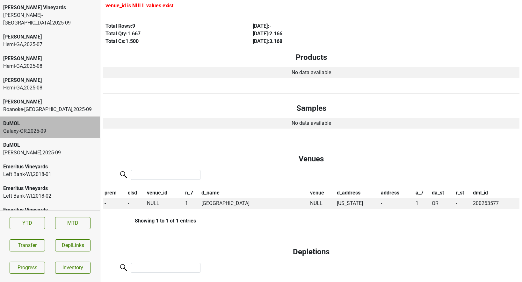
scroll to position [77, 0]
click at [390, 172] on div at bounding box center [311, 176] width 416 height 14
click at [37, 247] on button "Transfer" at bounding box center [27, 245] width 35 height 12
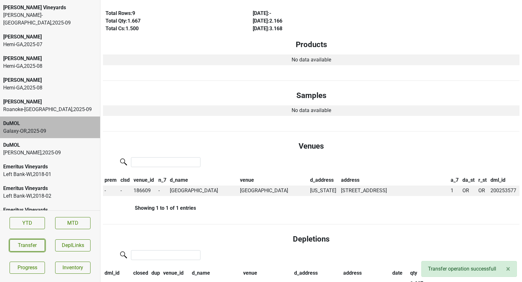
scroll to position [0, 0]
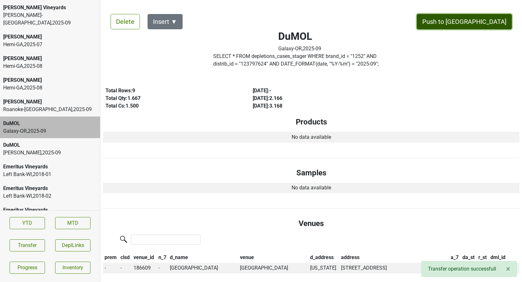
click at [478, 19] on button "Push to [GEOGRAPHIC_DATA]" at bounding box center [464, 21] width 95 height 15
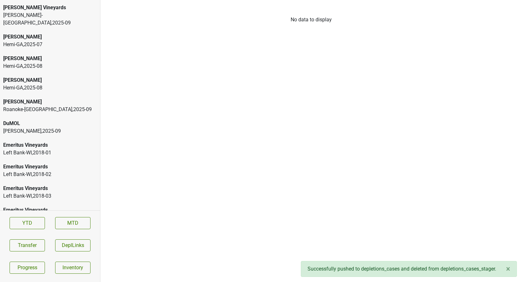
click at [60, 120] on div "DuMOL" at bounding box center [50, 124] width 94 height 8
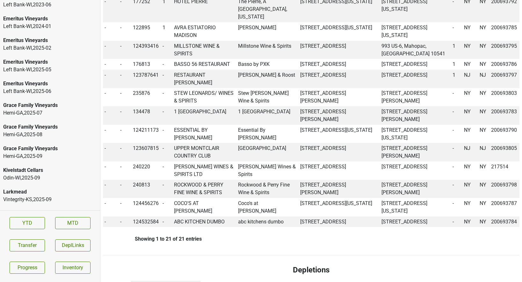
scroll to position [1305, 0]
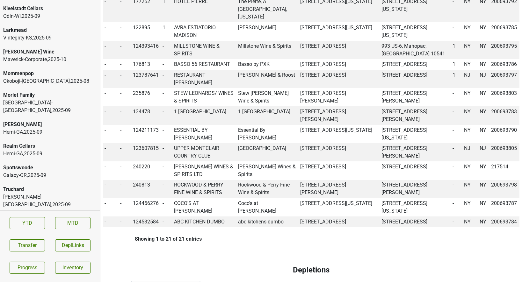
click at [37, 172] on div "Galaxy-OR , 2025 - 09" at bounding box center [50, 176] width 94 height 8
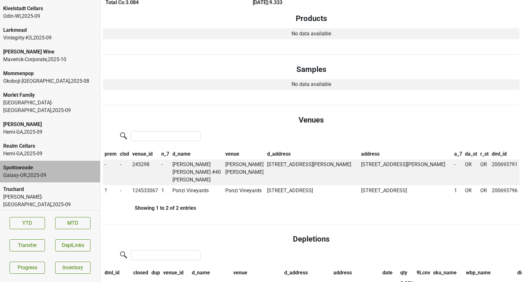
scroll to position [111, 0]
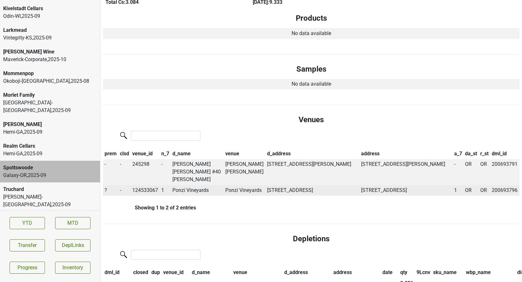
click at [105, 187] on span "?" at bounding box center [105, 190] width 3 height 6
click at [116, 195] on div "On" at bounding box center [128, 203] width 50 height 16
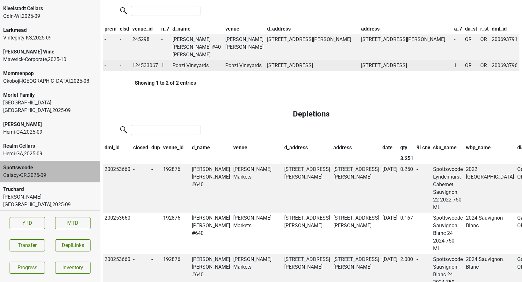
scroll to position [0, 0]
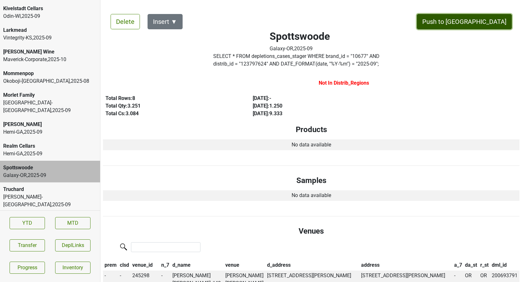
click at [499, 22] on button "Push to DC" at bounding box center [464, 21] width 95 height 15
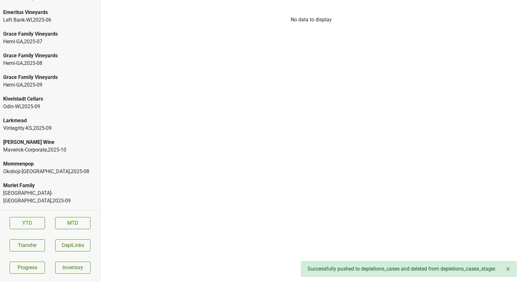
scroll to position [1214, 0]
click at [50, 125] on div "Vintegrity-KS , 2025 - 09" at bounding box center [50, 129] width 94 height 8
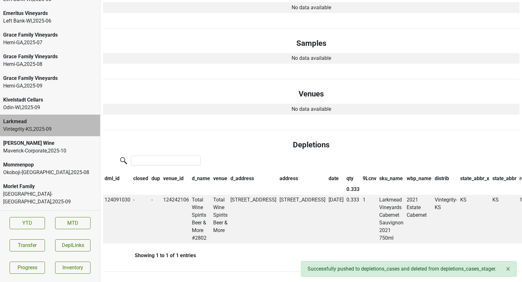
scroll to position [0, 0]
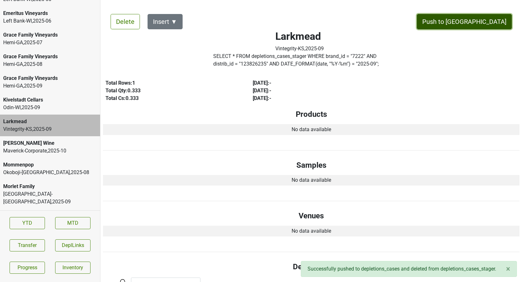
click at [477, 18] on button "Push to DC" at bounding box center [464, 21] width 95 height 15
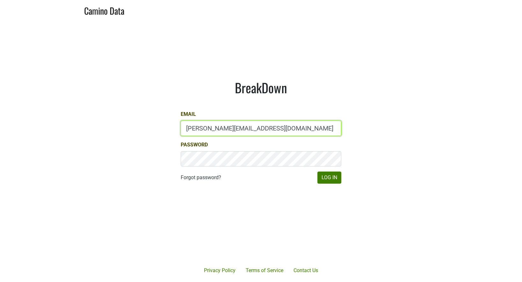
click at [235, 128] on input "[PERSON_NAME][EMAIL_ADDRESS][DOMAIN_NAME]" at bounding box center [261, 128] width 160 height 15
type input "[PERSON_NAME][EMAIL_ADDRESS][DOMAIN_NAME]"
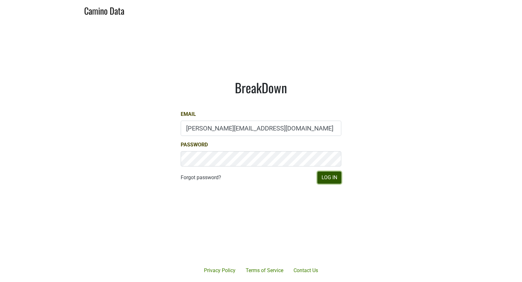
click at [327, 175] on button "Log In" at bounding box center [329, 178] width 24 height 12
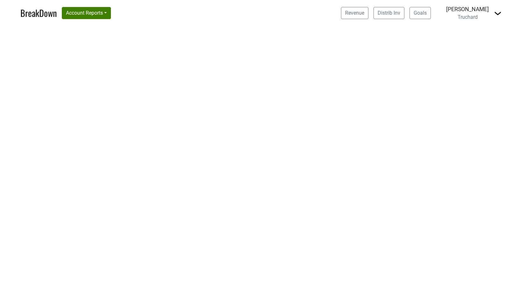
select select "CA"
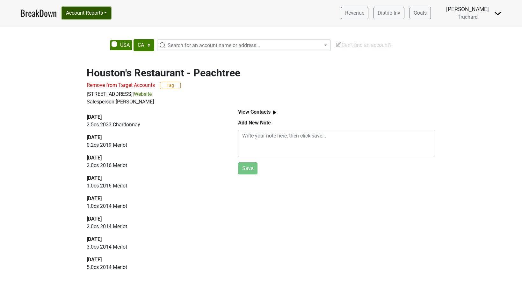
click at [107, 11] on button "Account Reports" at bounding box center [86, 13] width 49 height 12
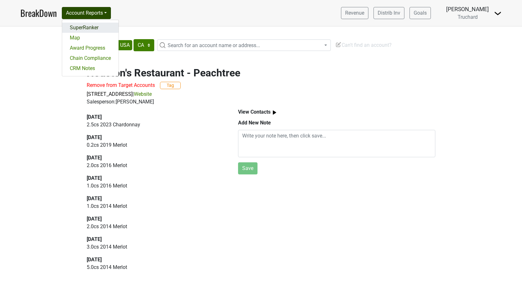
click at [95, 27] on link "SuperRanker" at bounding box center [90, 28] width 56 height 10
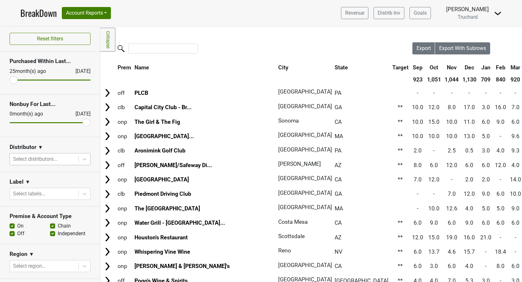
click at [60, 160] on div at bounding box center [44, 159] width 62 height 9
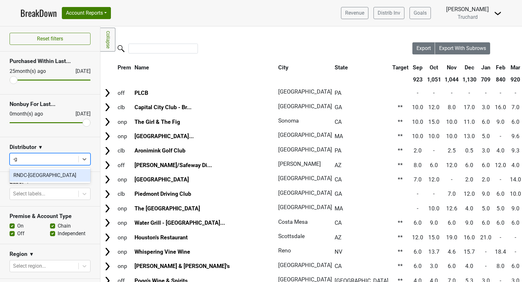
type input "-ga"
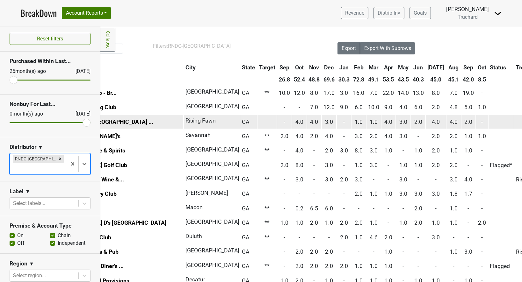
scroll to position [0, 92]
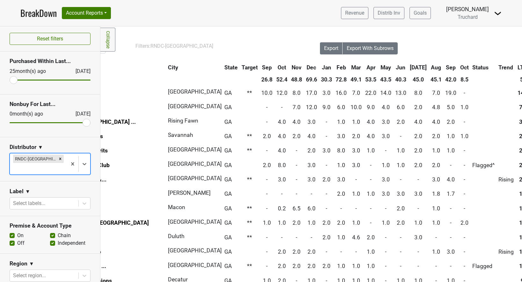
click at [458, 70] on th "Oct" at bounding box center [464, 67] width 12 height 11
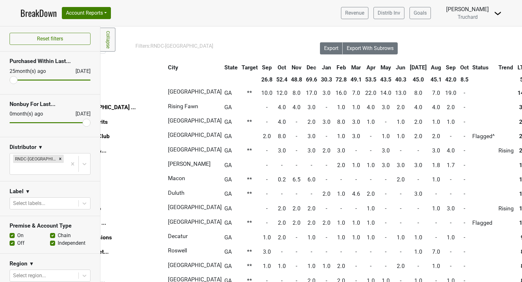
click at [458, 70] on th "Oct" at bounding box center [464, 67] width 12 height 11
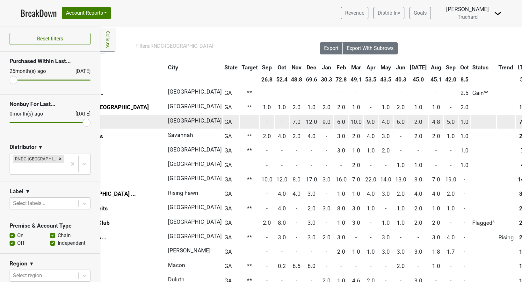
scroll to position [0, 0]
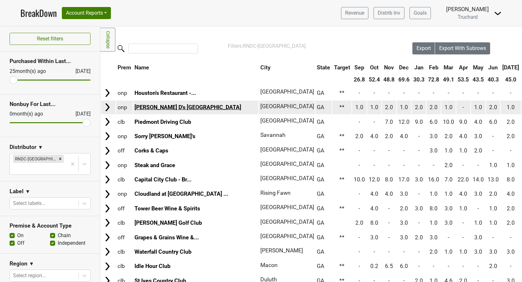
click at [167, 107] on link "[PERSON_NAME] D's [GEOGRAPHIC_DATA]" at bounding box center [187, 107] width 107 height 6
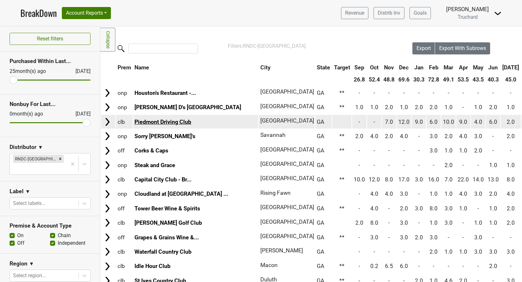
click at [138, 122] on link "Piedmont Driving Club" at bounding box center [162, 122] width 57 height 6
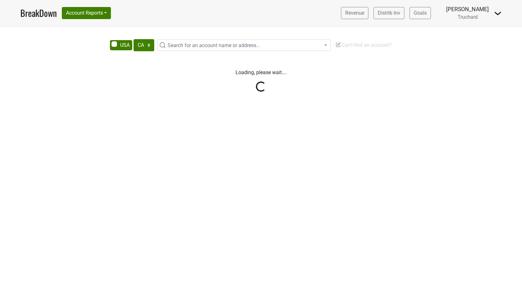
select select "CA"
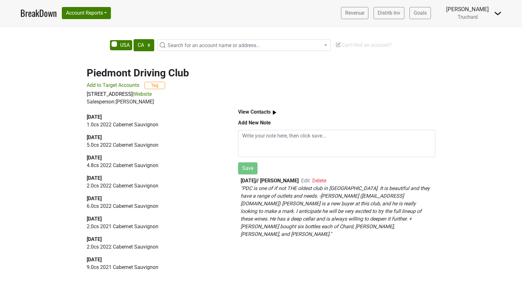
select select "CA"
